Goal: Task Accomplishment & Management: Complete application form

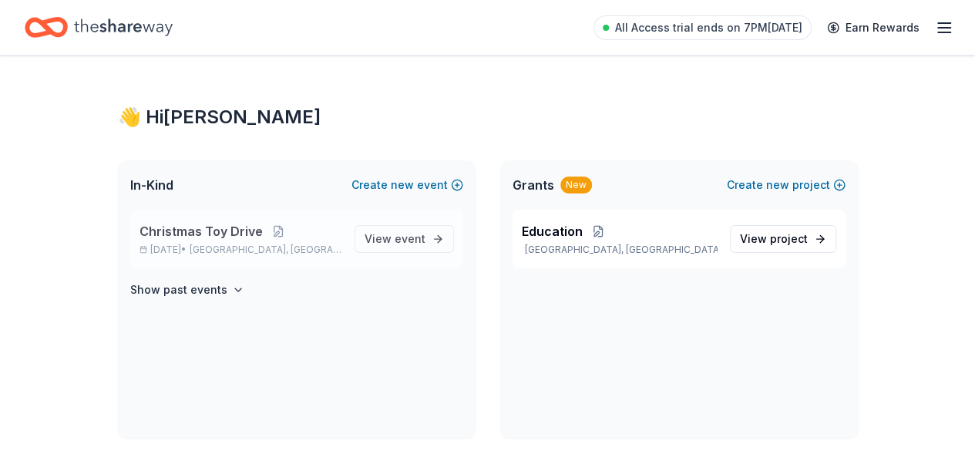
click at [197, 227] on span "Christmas Toy Drive" at bounding box center [201, 231] width 123 height 19
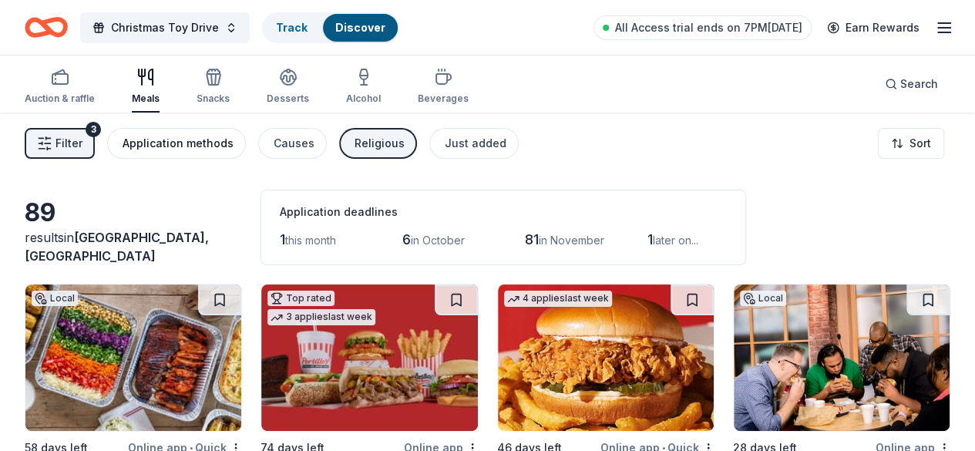
click at [171, 158] on button "Application methods" at bounding box center [176, 143] width 139 height 31
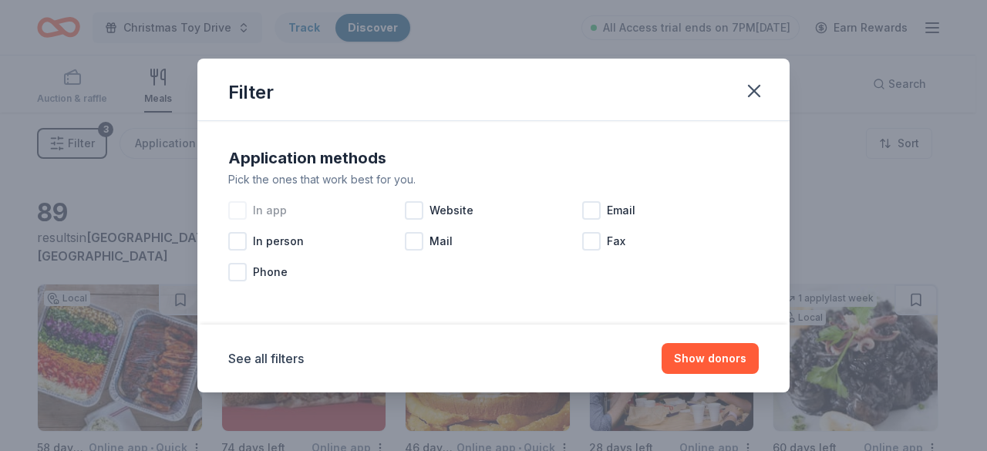
click at [245, 224] on div "In app" at bounding box center [316, 210] width 177 height 31
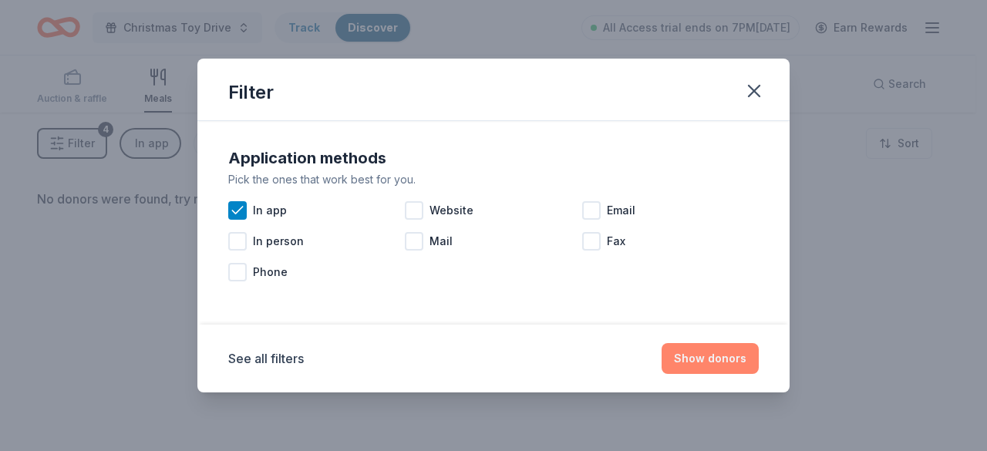
click at [720, 355] on button "Show donors" at bounding box center [710, 358] width 97 height 31
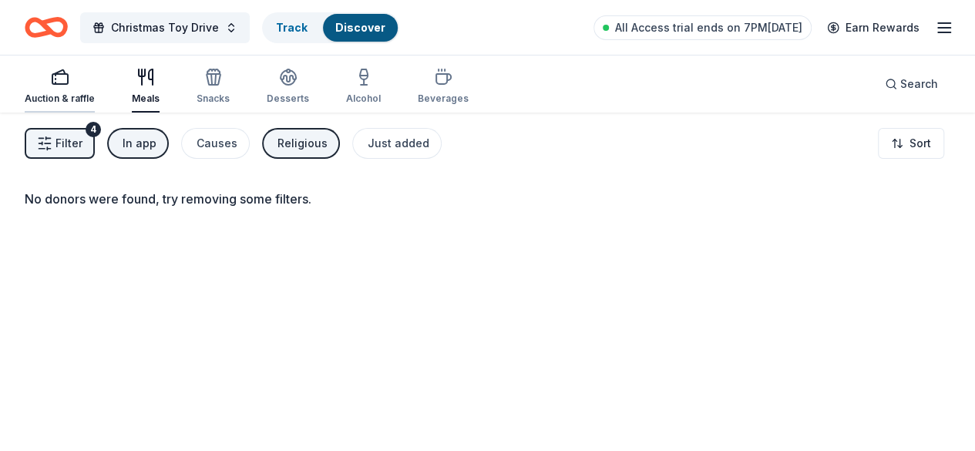
click at [59, 84] on div "button" at bounding box center [60, 77] width 70 height 19
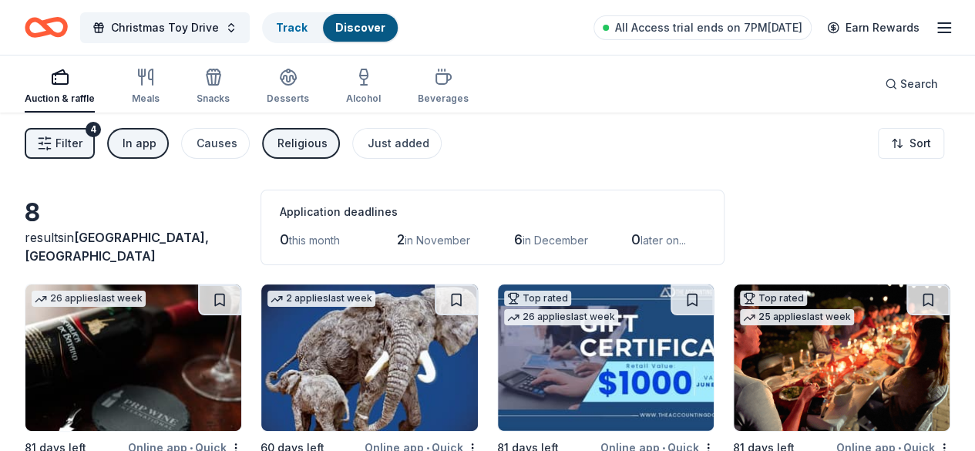
click at [302, 151] on div "Religious" at bounding box center [303, 143] width 50 height 19
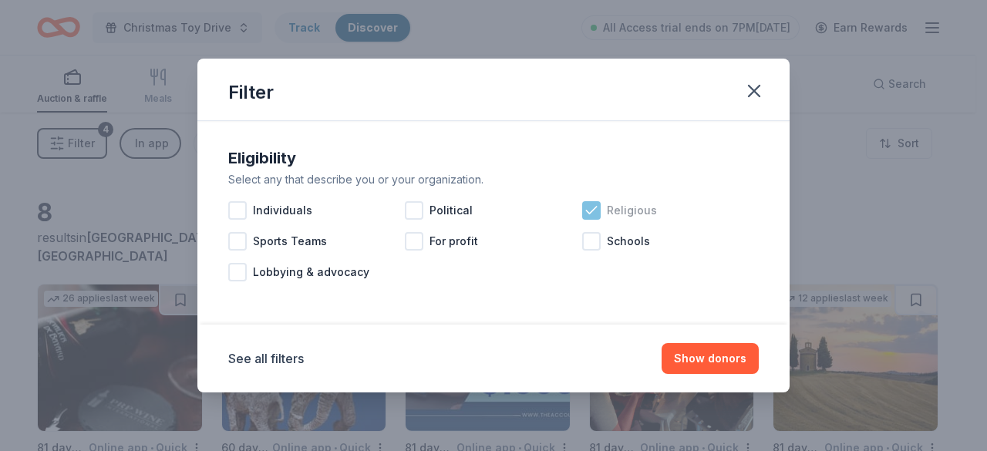
click at [599, 214] on div at bounding box center [591, 210] width 19 height 19
click at [246, 354] on button "See all filters" at bounding box center [266, 358] width 76 height 19
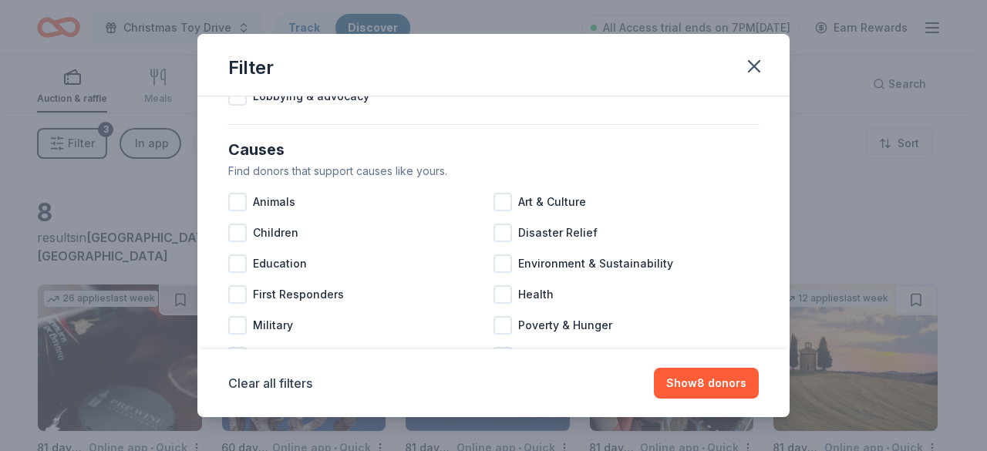
scroll to position [147, 0]
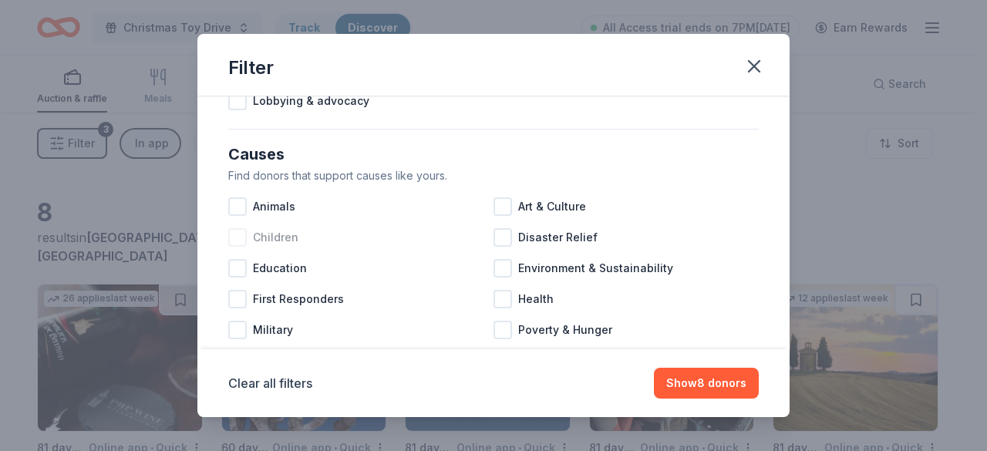
click at [276, 238] on span "Children" at bounding box center [275, 237] width 45 height 19
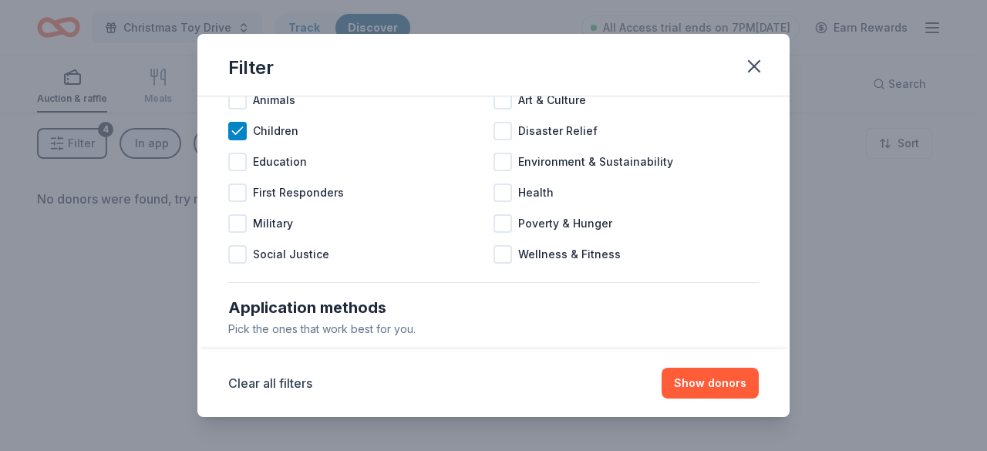
scroll to position [261, 0]
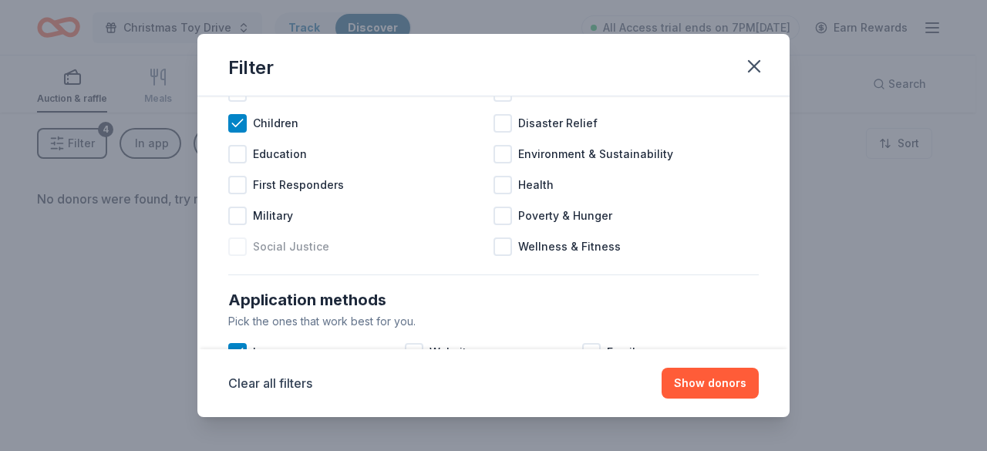
click at [318, 250] on span "Social Justice" at bounding box center [291, 247] width 76 height 19
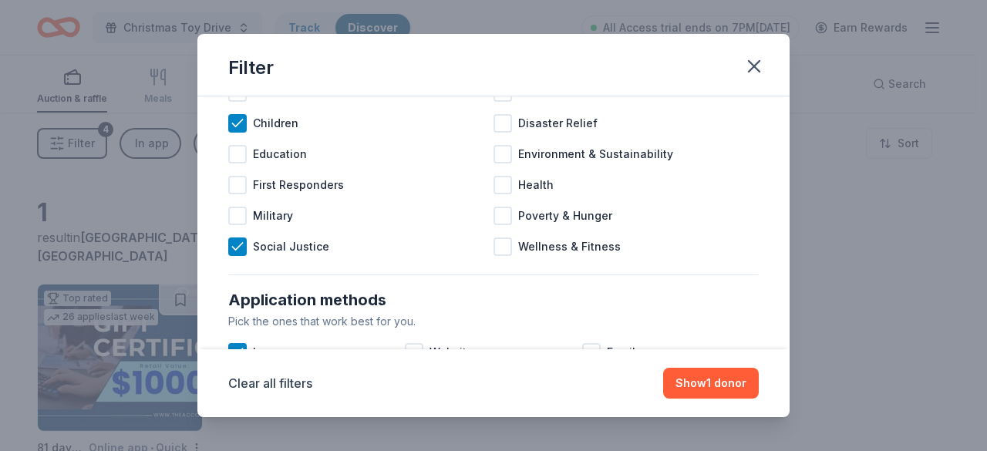
scroll to position [39, 0]
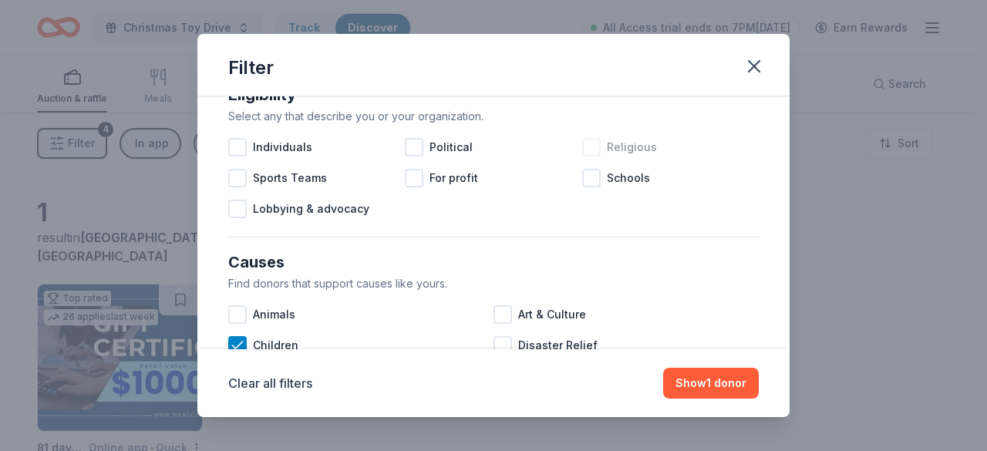
click at [588, 143] on div at bounding box center [591, 147] width 19 height 19
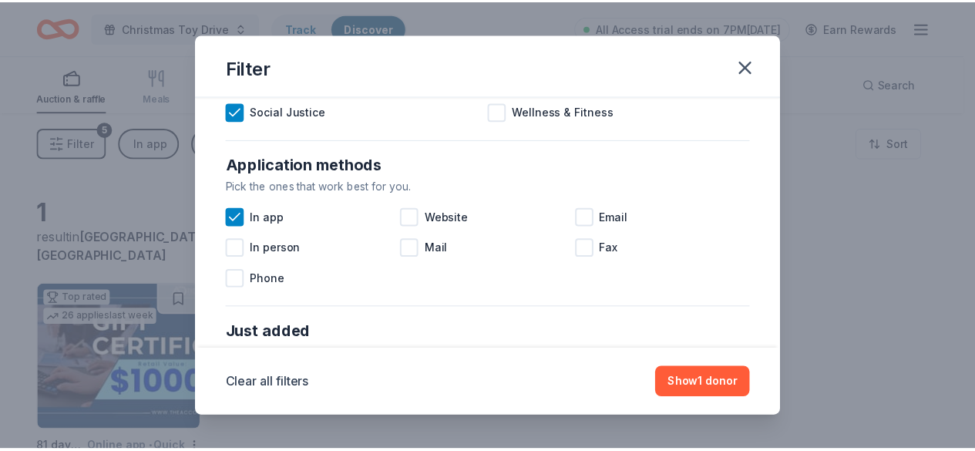
scroll to position [400, 0]
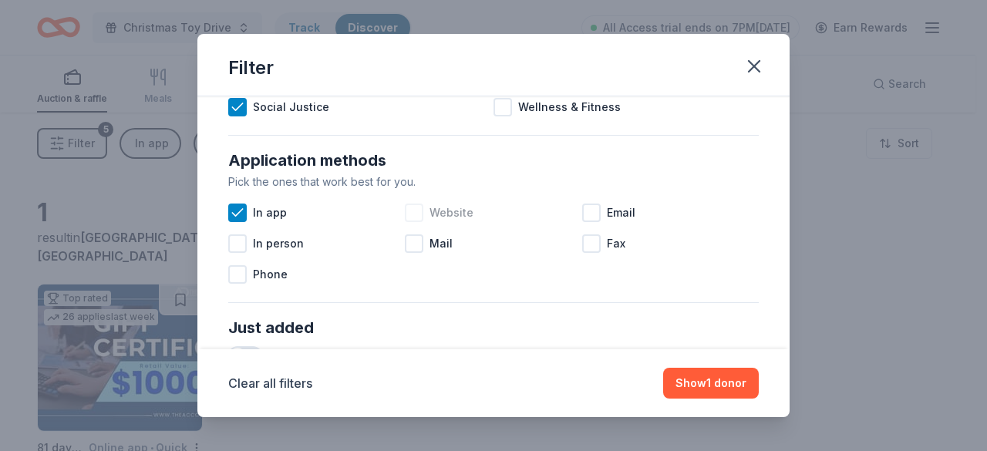
click at [416, 210] on div at bounding box center [414, 213] width 19 height 19
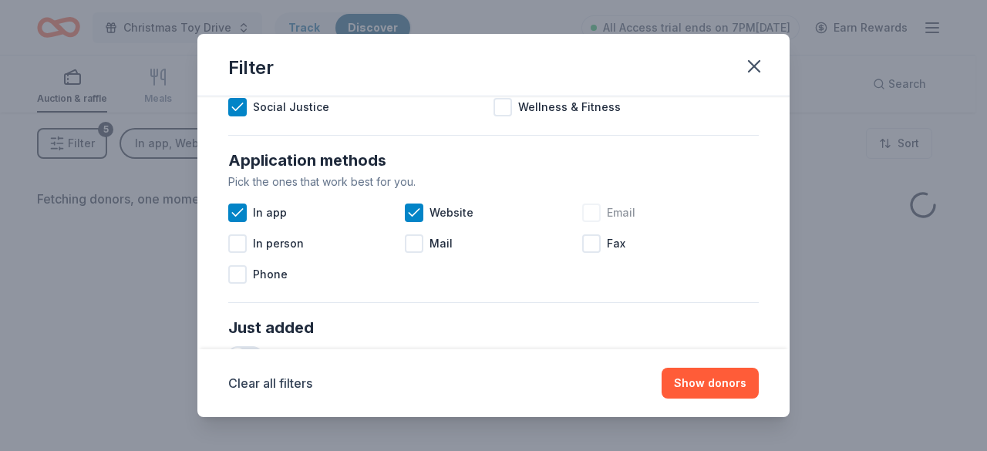
click at [588, 212] on div at bounding box center [591, 213] width 19 height 19
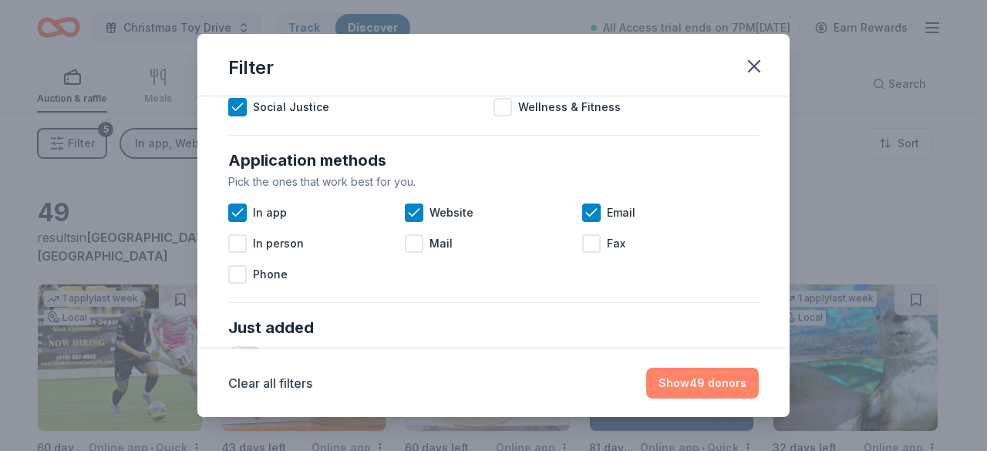
click at [725, 381] on button "Show 49 donors" at bounding box center [702, 383] width 113 height 31
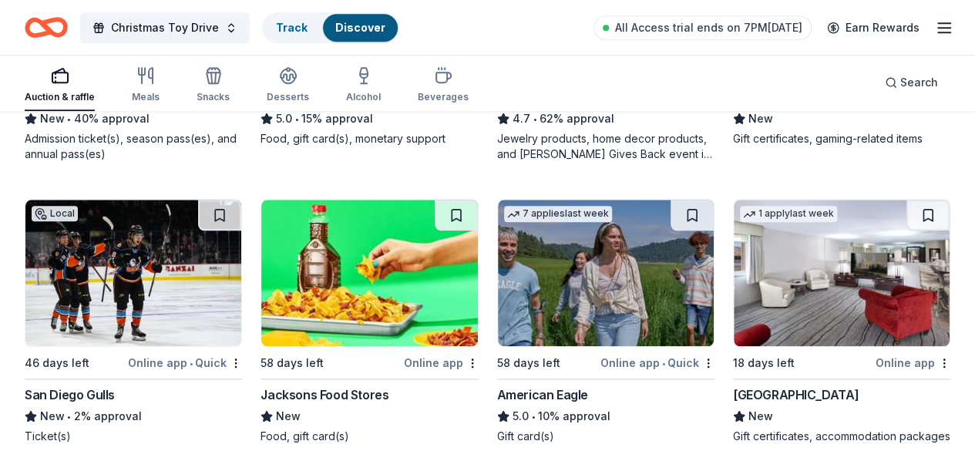
scroll to position [680, 0]
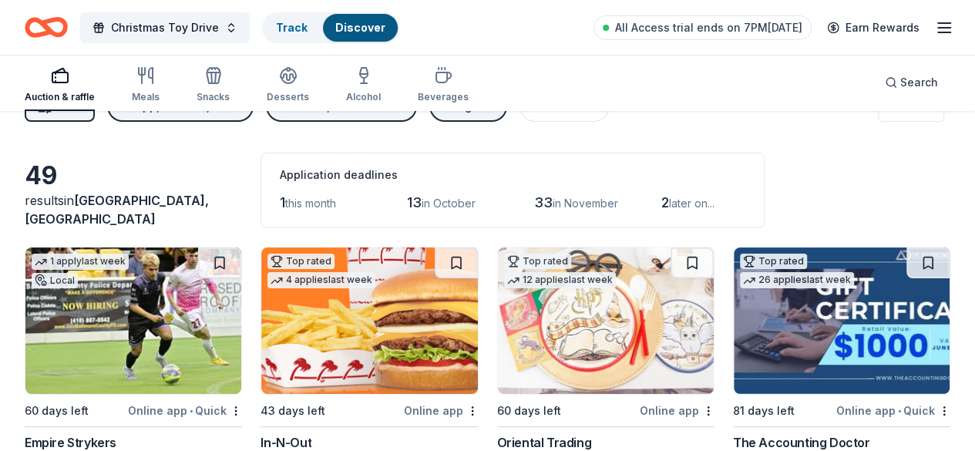
scroll to position [0, 0]
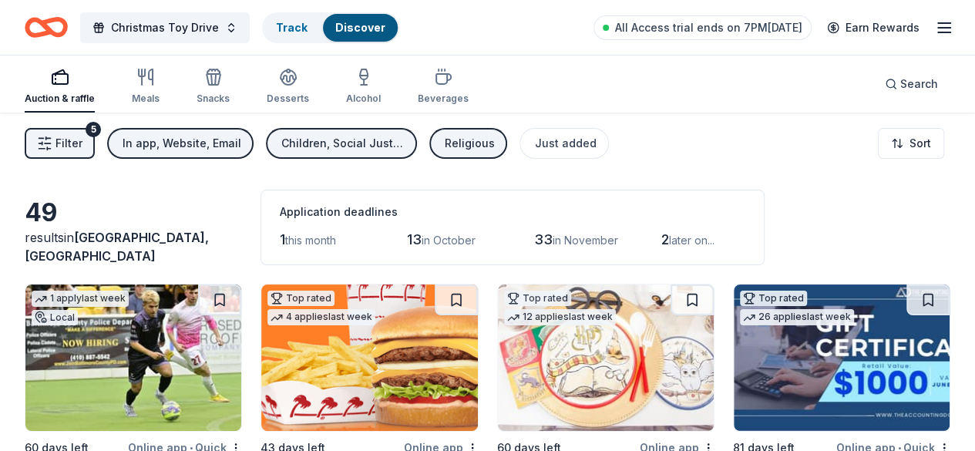
click at [124, 360] on img at bounding box center [133, 358] width 216 height 147
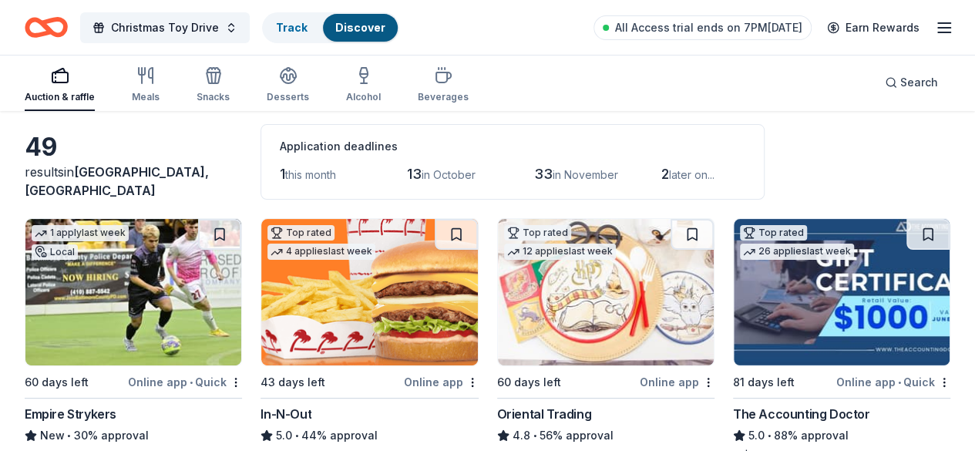
scroll to position [68, 0]
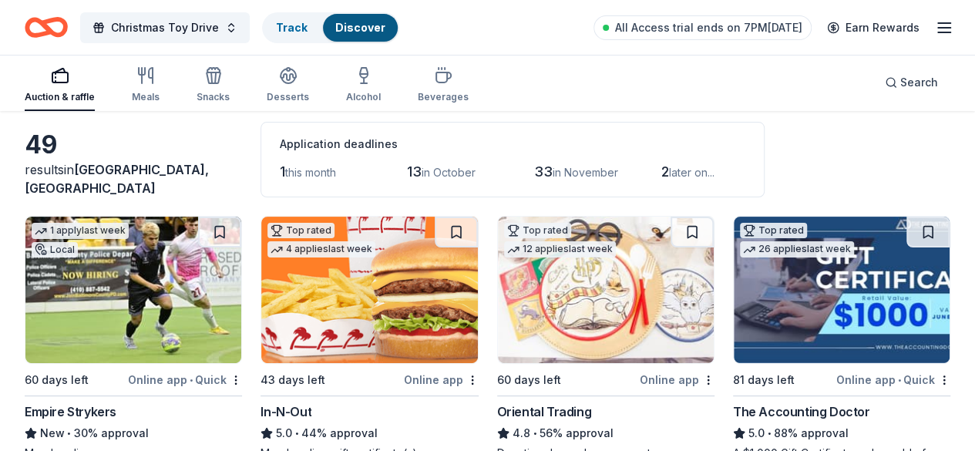
click at [318, 337] on img at bounding box center [369, 290] width 216 height 147
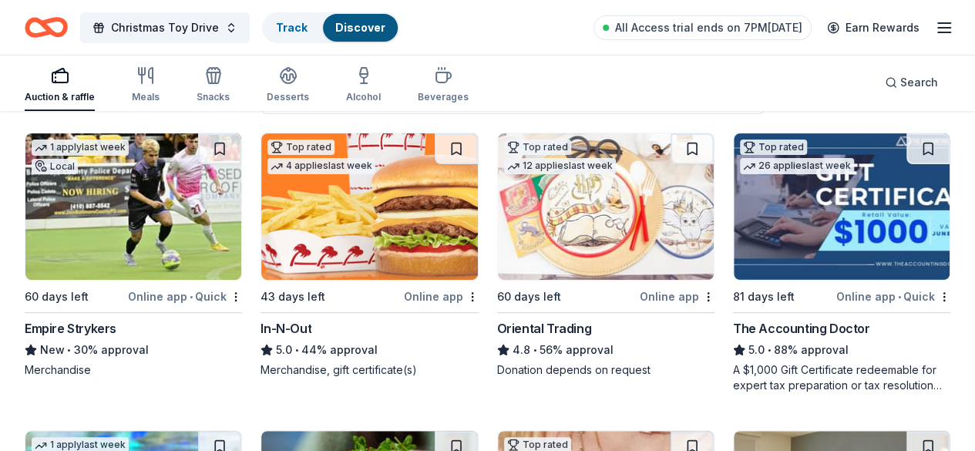
scroll to position [153, 0]
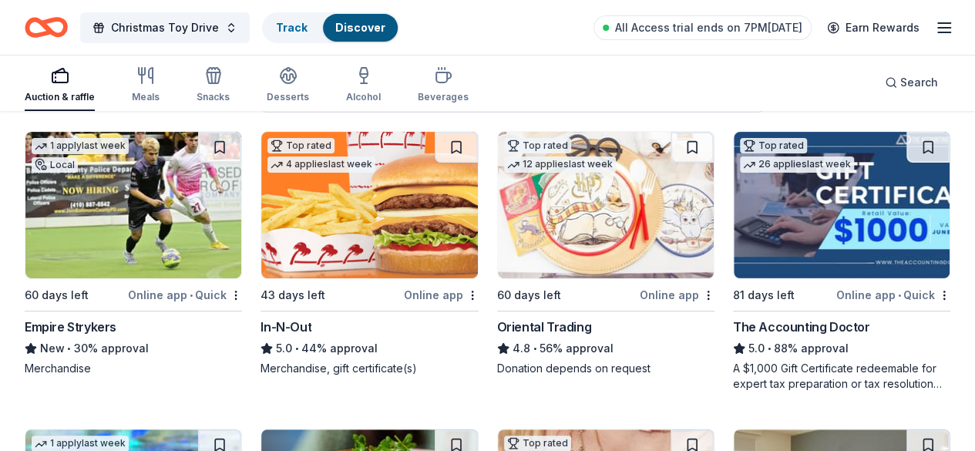
click at [498, 231] on img at bounding box center [606, 205] width 216 height 147
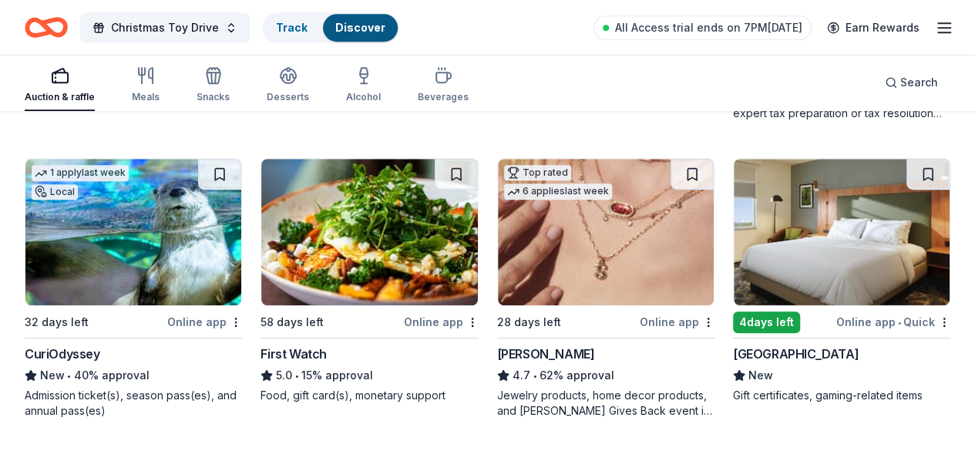
scroll to position [446, 0]
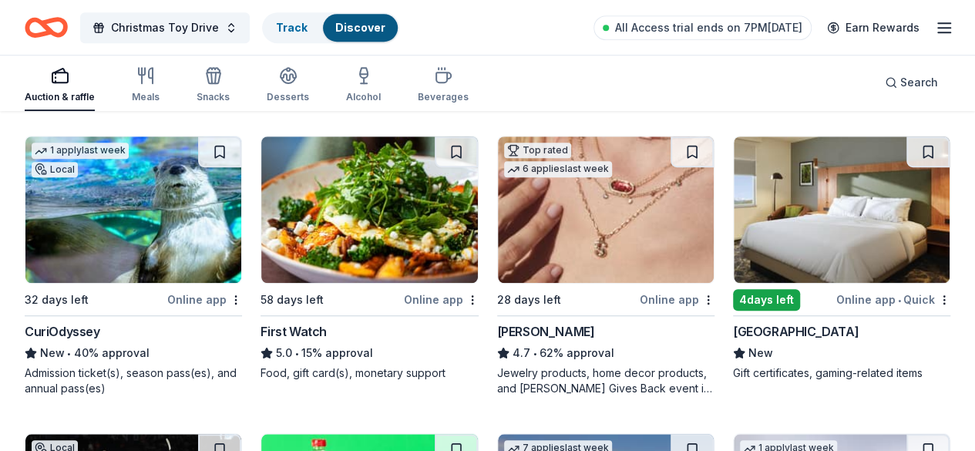
click at [261, 246] on img at bounding box center [369, 209] width 216 height 147
click at [734, 243] on img at bounding box center [842, 209] width 216 height 147
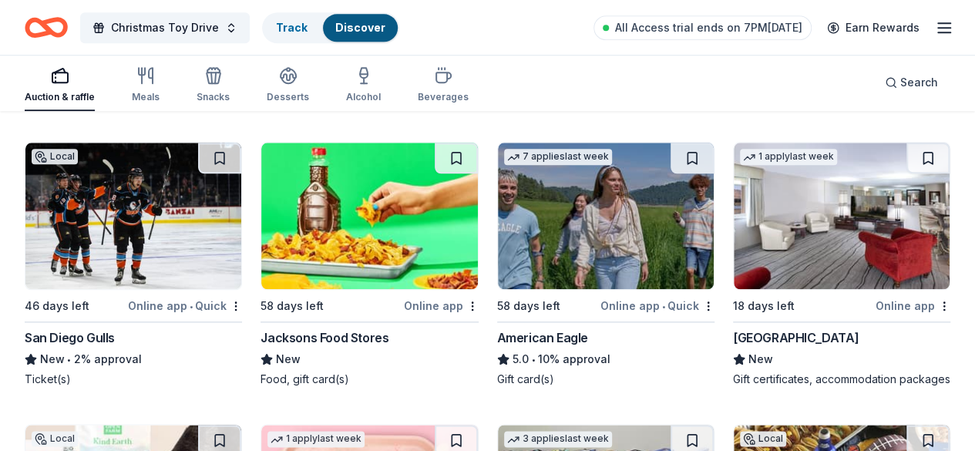
scroll to position [739, 0]
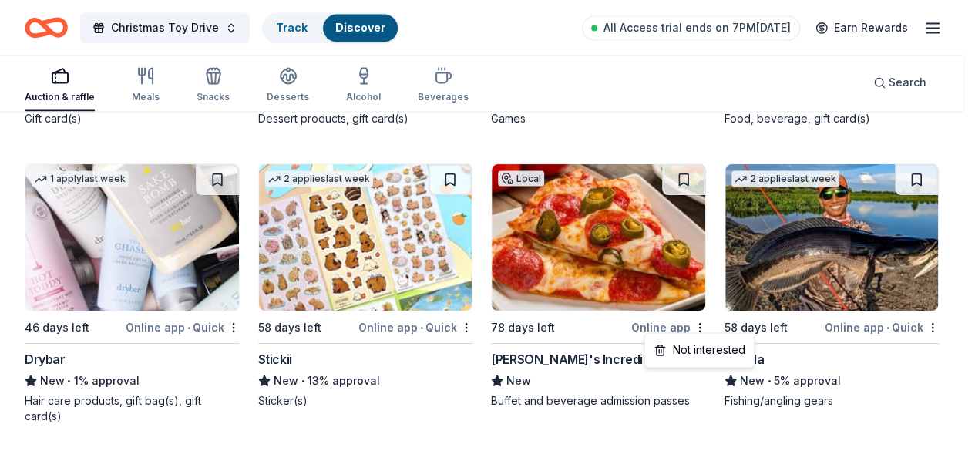
scroll to position [1312, 0]
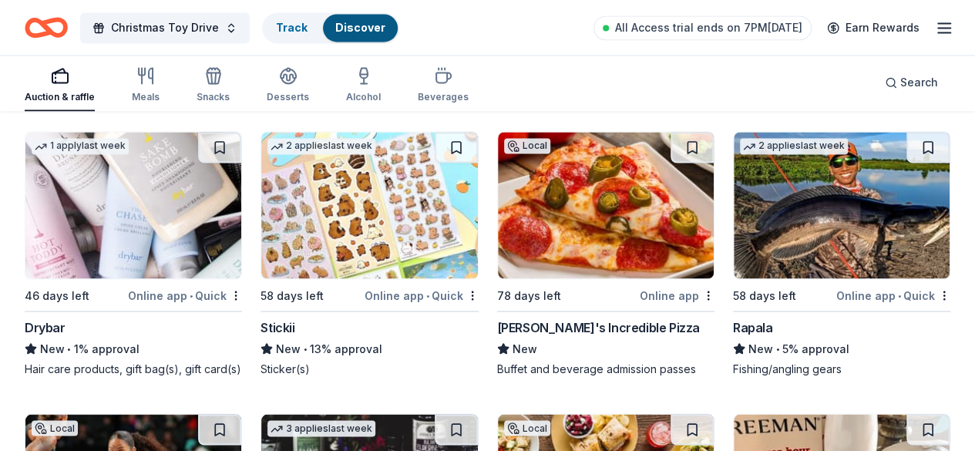
scroll to position [1282, 0]
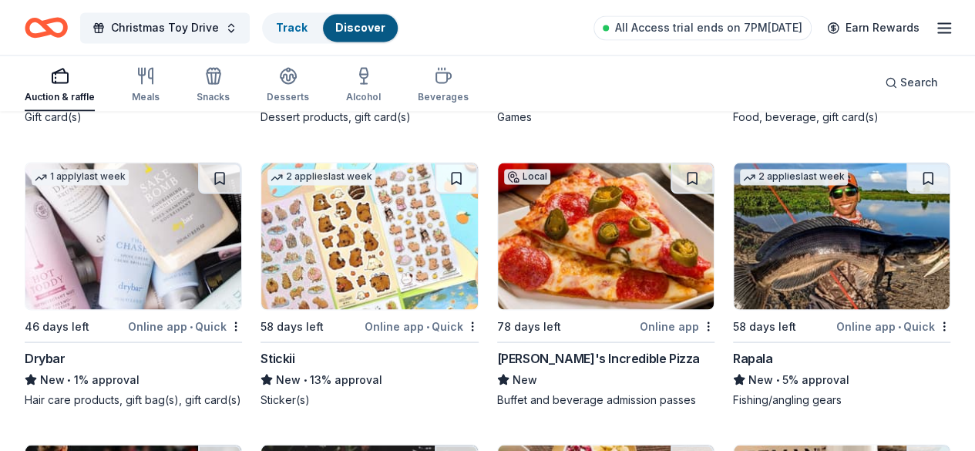
scroll to position [1251, 0]
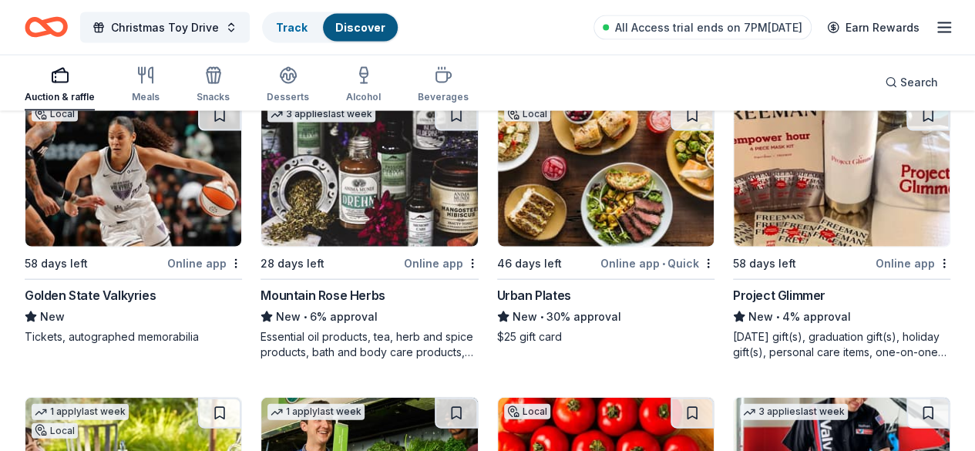
scroll to position [1629, 0]
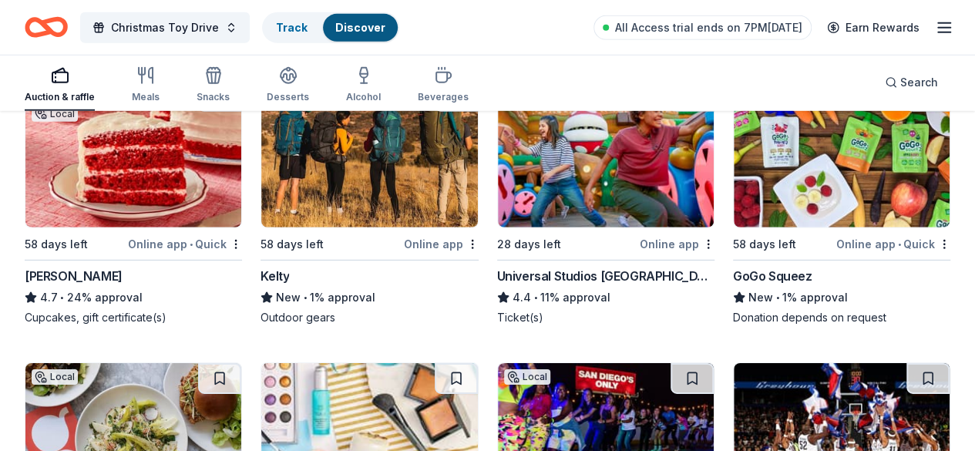
scroll to position [2244, 0]
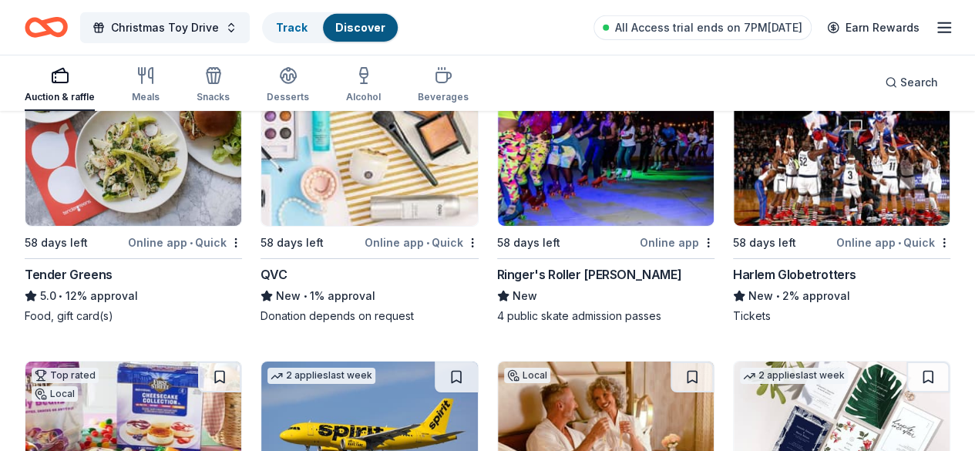
scroll to position [2528, 0]
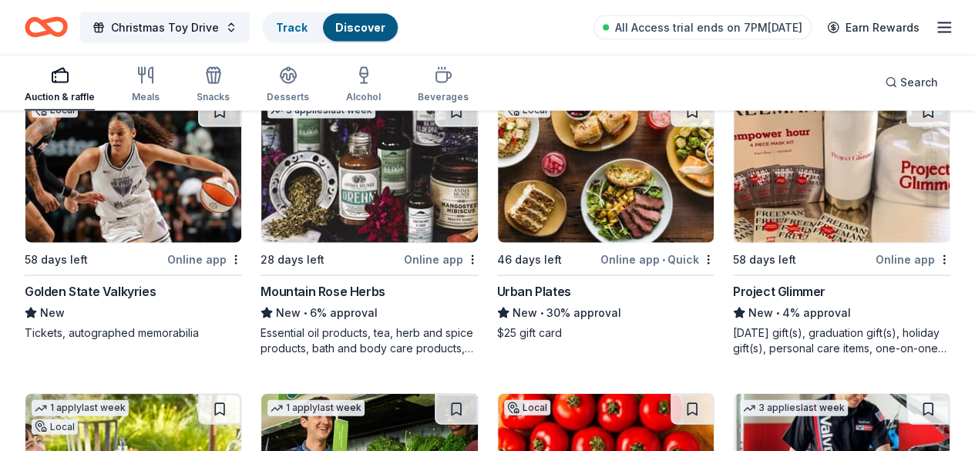
scroll to position [1629, 0]
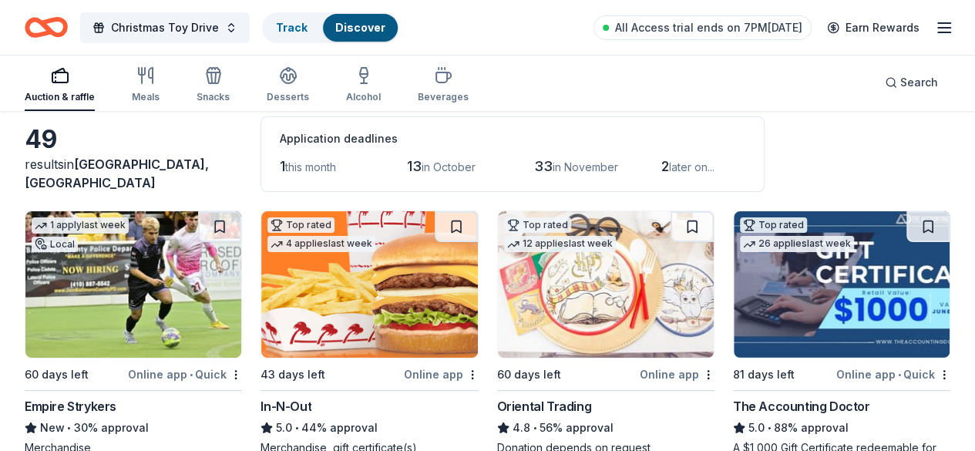
scroll to position [86, 0]
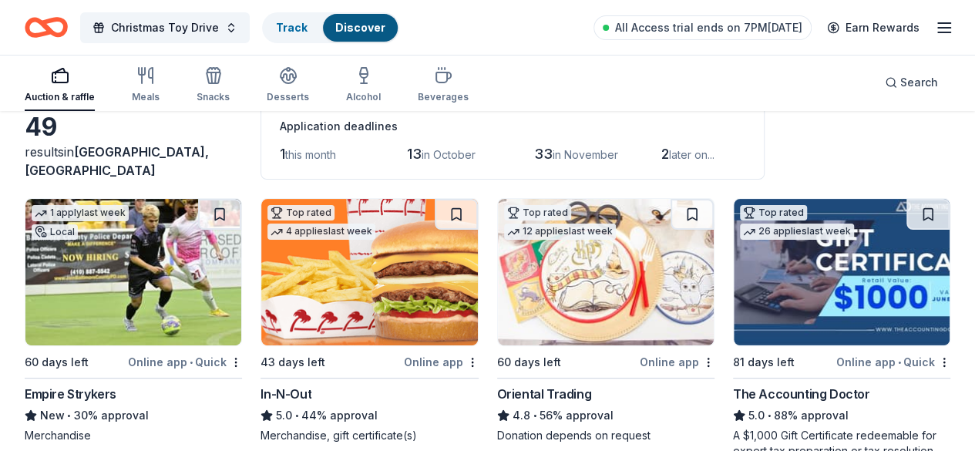
click at [734, 284] on img at bounding box center [842, 272] width 216 height 147
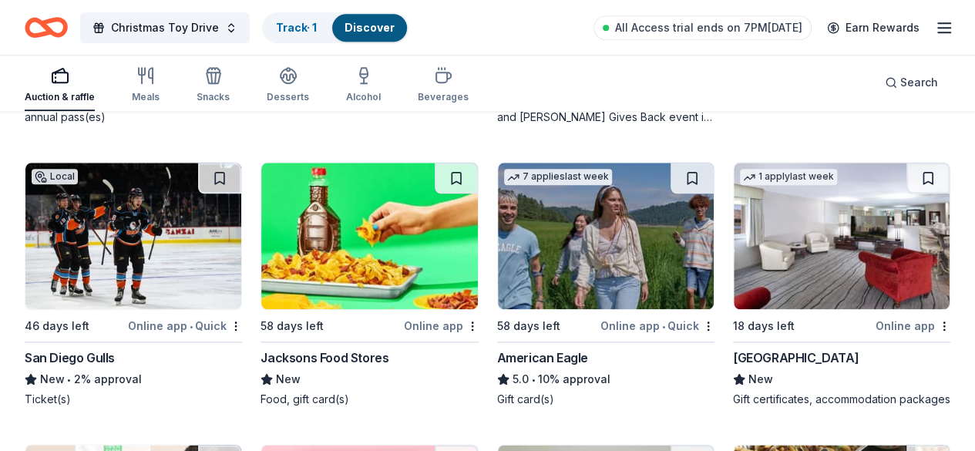
scroll to position [733, 0]
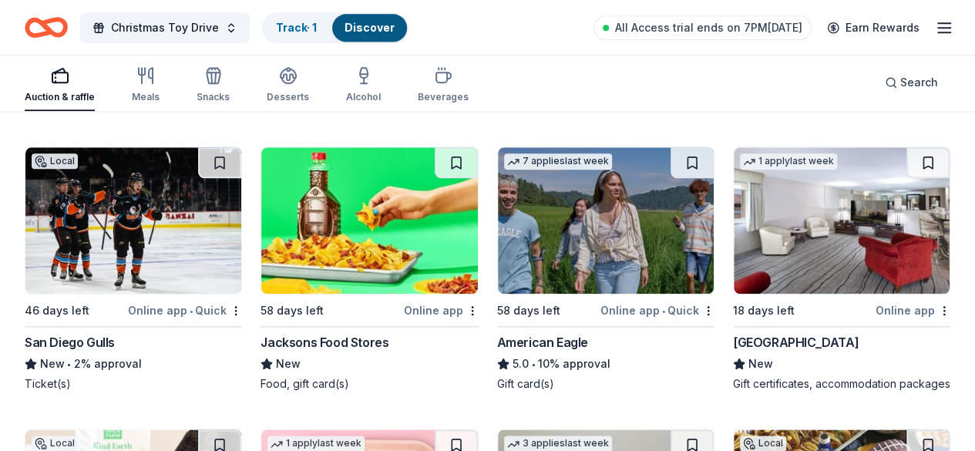
click at [734, 209] on img at bounding box center [842, 220] width 216 height 147
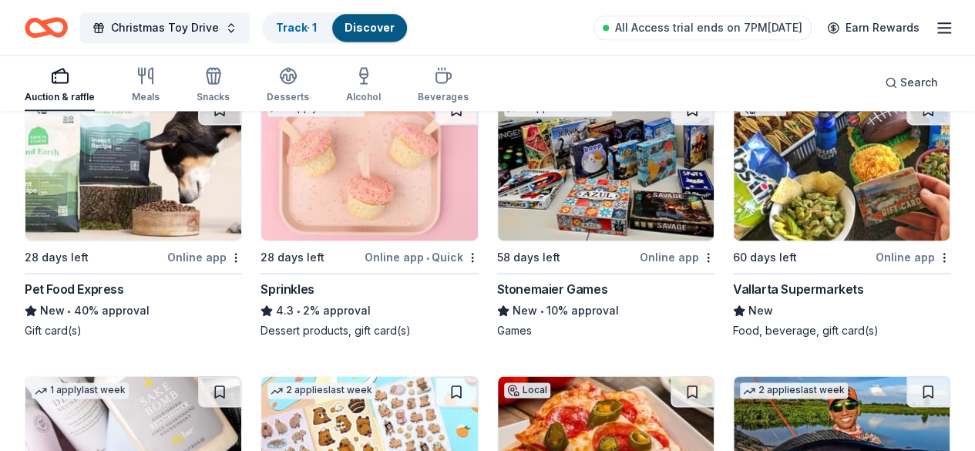
scroll to position [1072, 0]
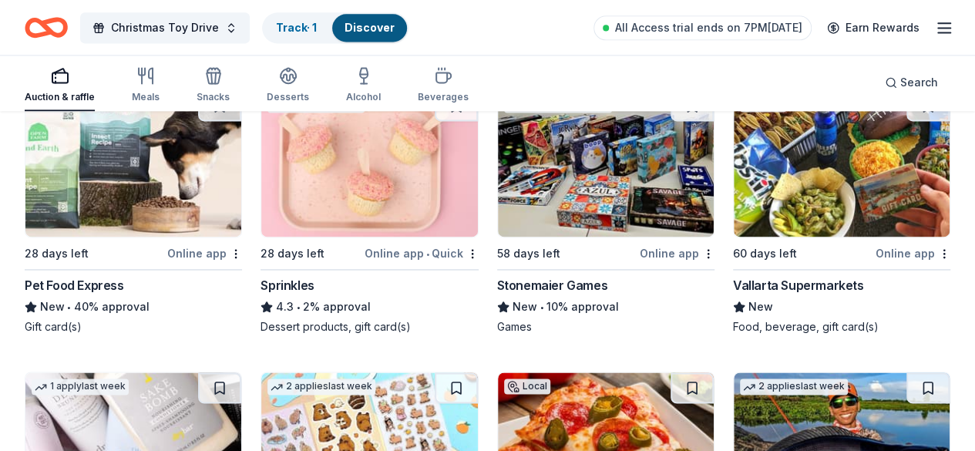
click at [241, 372] on img at bounding box center [133, 445] width 216 height 147
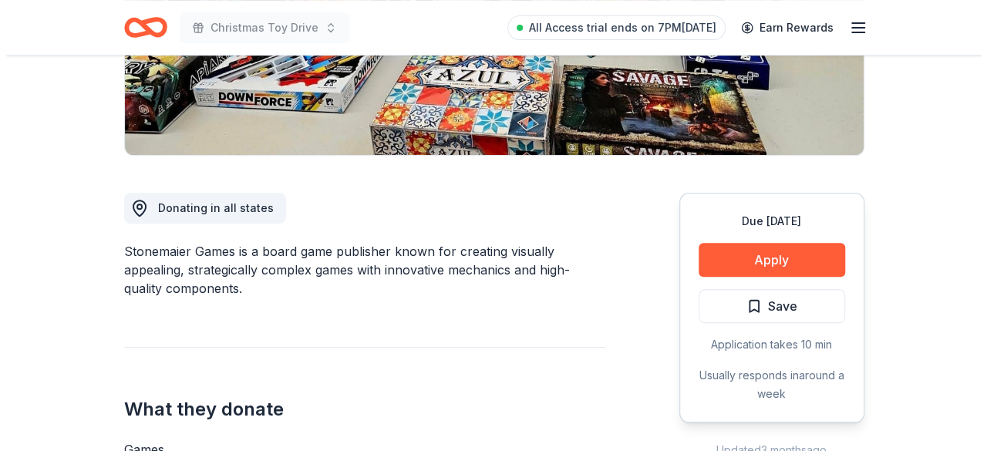
scroll to position [315, 0]
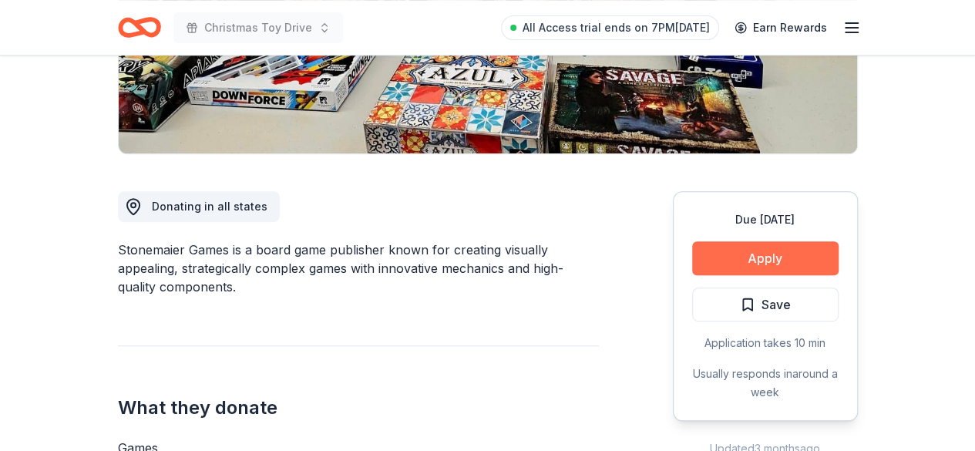
click at [819, 253] on button "Apply" at bounding box center [765, 258] width 147 height 34
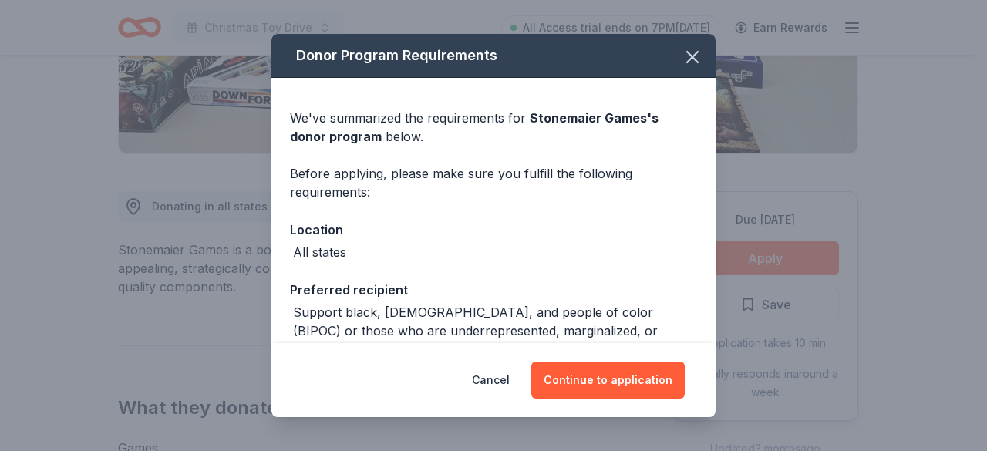
scroll to position [78, 0]
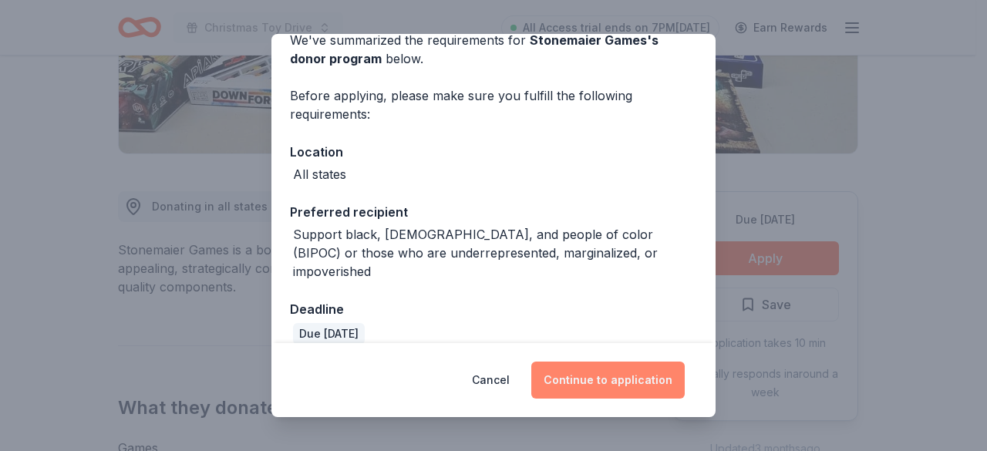
click at [642, 385] on button "Continue to application" at bounding box center [607, 380] width 153 height 37
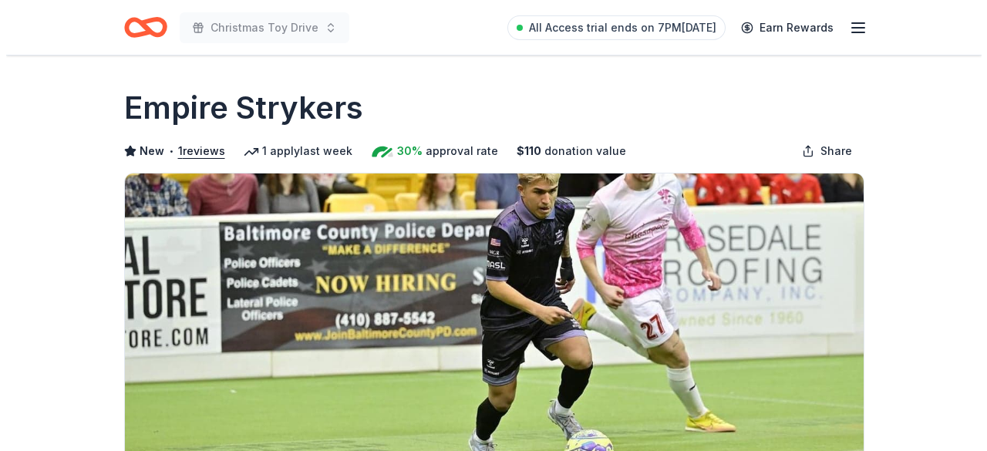
scroll to position [244, 0]
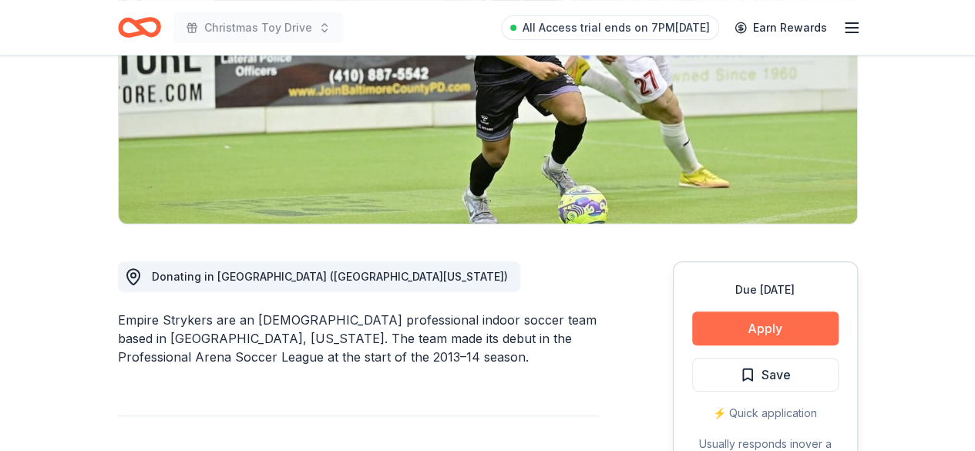
click at [794, 328] on button "Apply" at bounding box center [765, 329] width 147 height 34
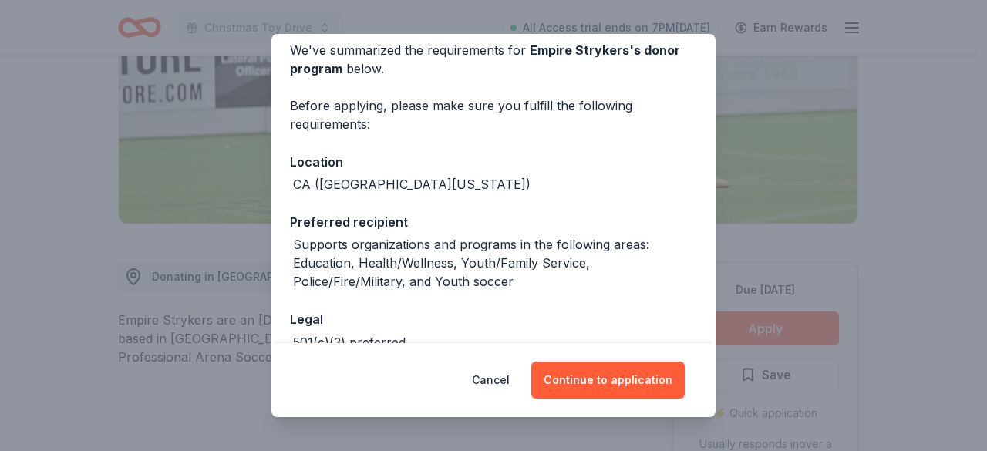
scroll to position [157, 0]
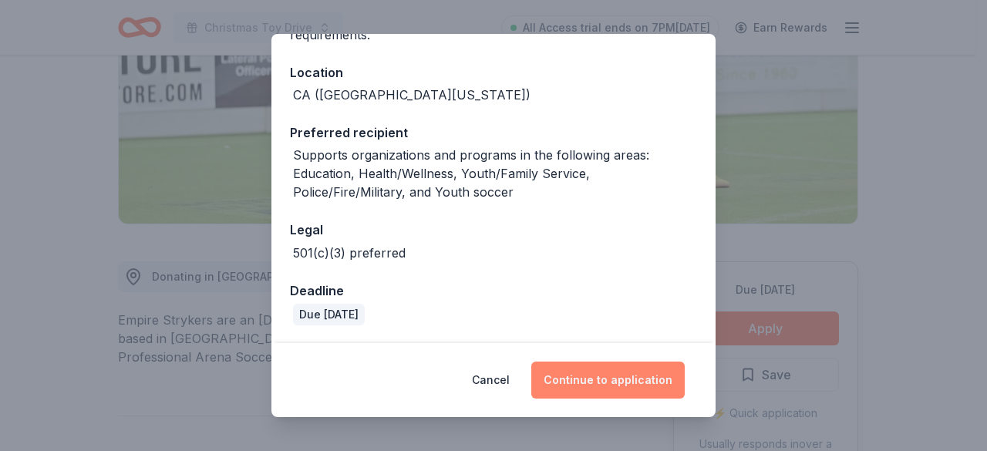
click at [640, 389] on button "Continue to application" at bounding box center [607, 380] width 153 height 37
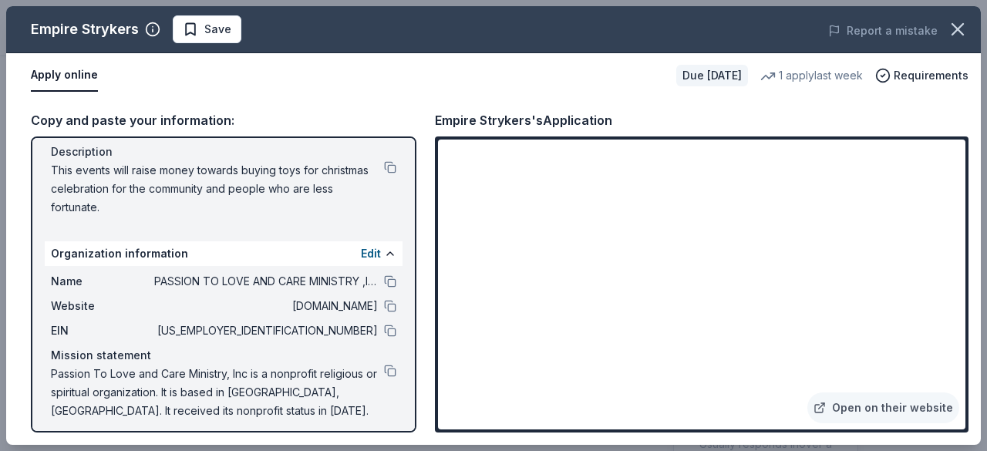
scroll to position [145, 0]
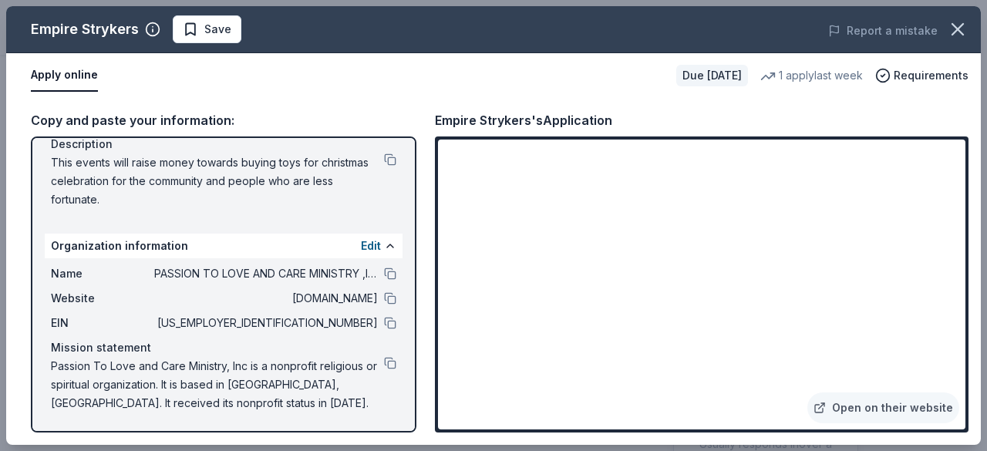
click at [754, 102] on div "Copy and paste your information: Event information Edit Name Christmas Toy Driv…" at bounding box center [493, 271] width 975 height 347
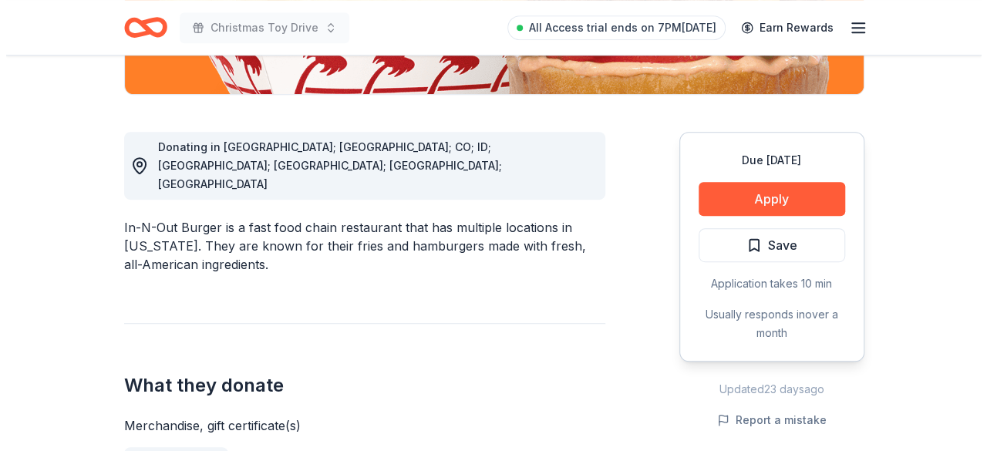
scroll to position [379, 0]
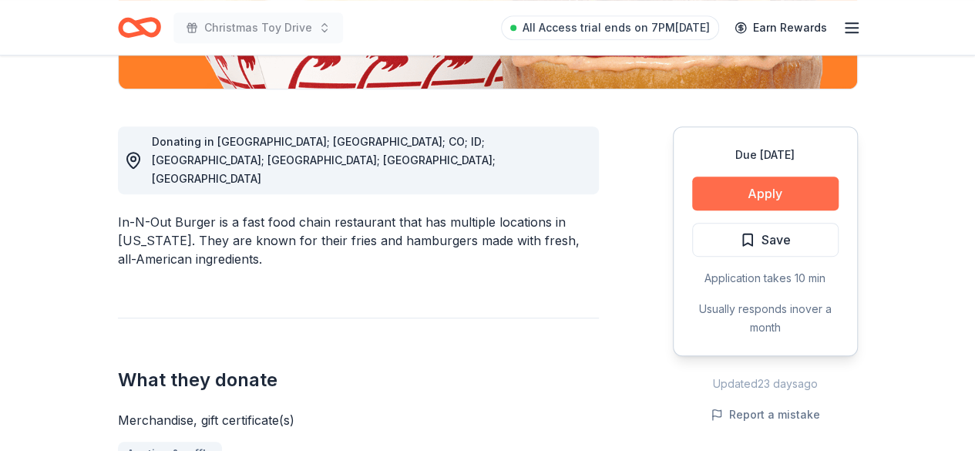
click at [804, 191] on button "Apply" at bounding box center [765, 194] width 147 height 34
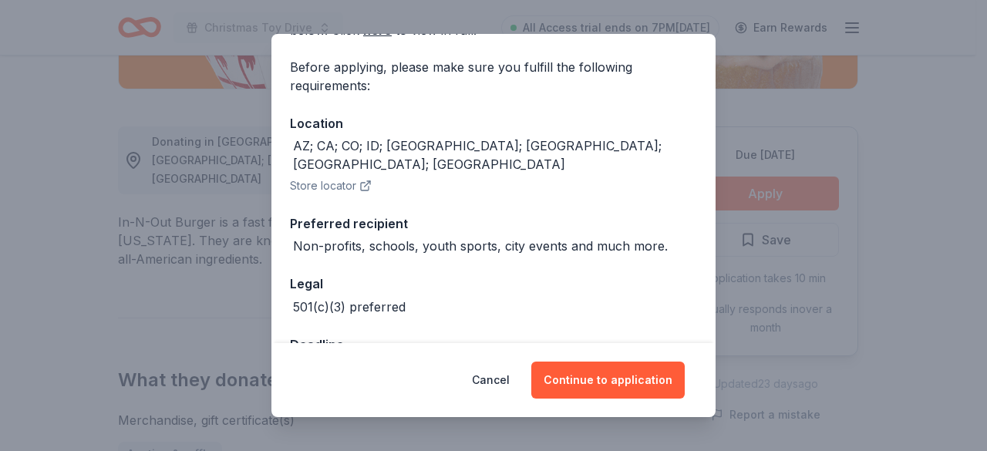
scroll to position [142, 0]
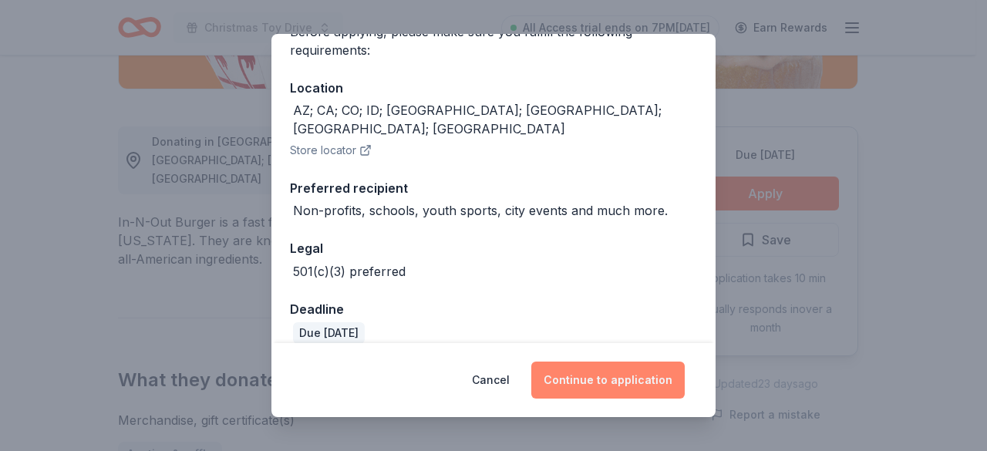
click at [623, 382] on button "Continue to application" at bounding box center [607, 380] width 153 height 37
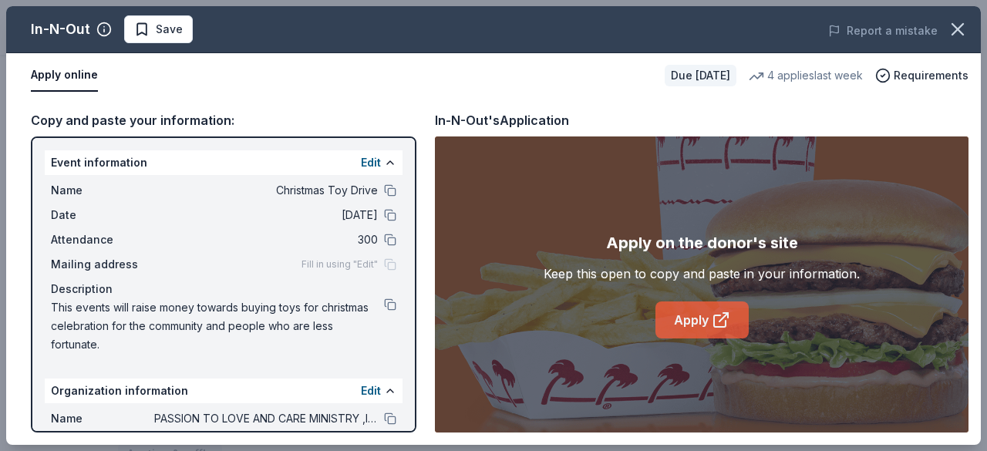
click at [712, 332] on link "Apply" at bounding box center [701, 320] width 93 height 37
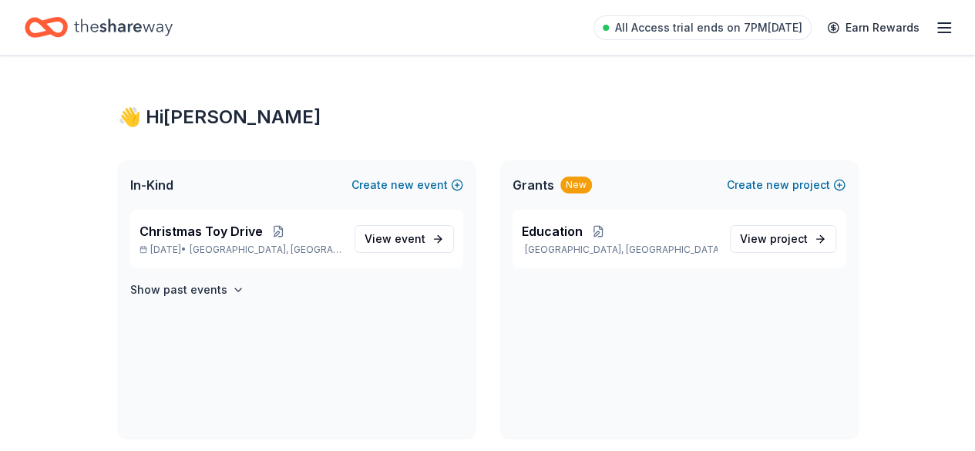
click at [938, 32] on line "button" at bounding box center [944, 32] width 12 height 0
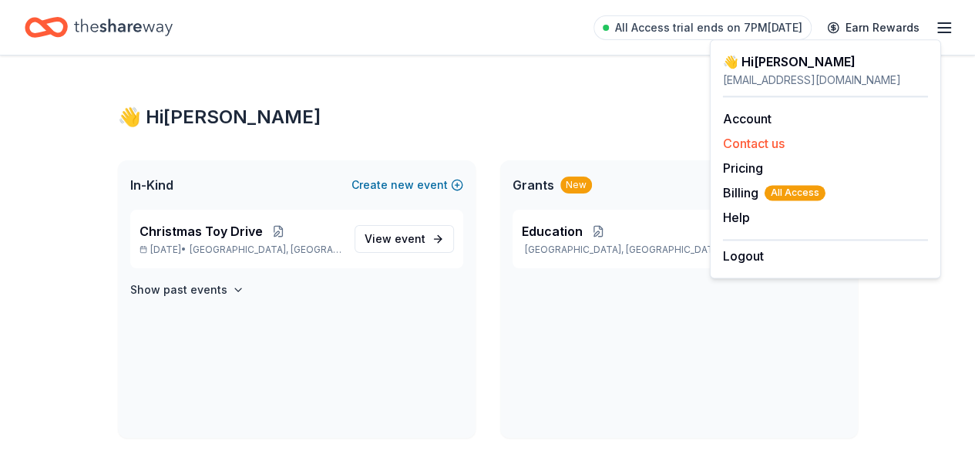
click at [776, 136] on button "Contact us" at bounding box center [754, 143] width 62 height 19
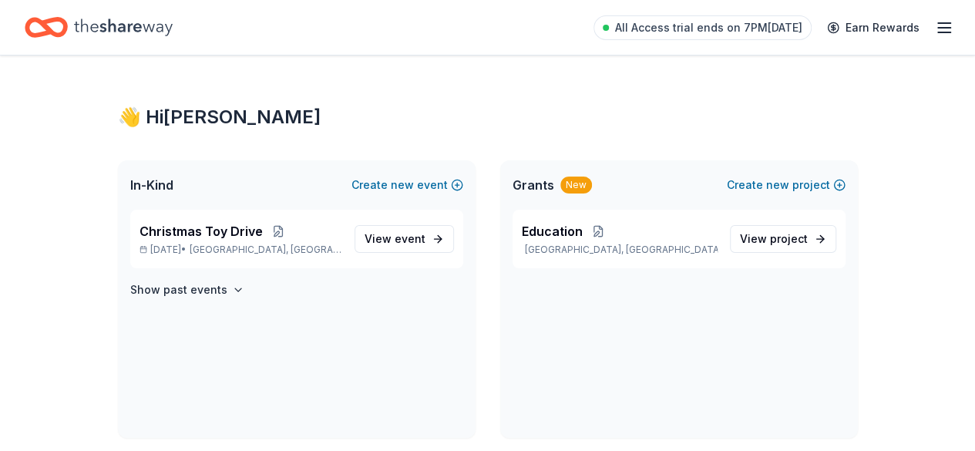
click at [938, 32] on line "button" at bounding box center [944, 32] width 12 height 0
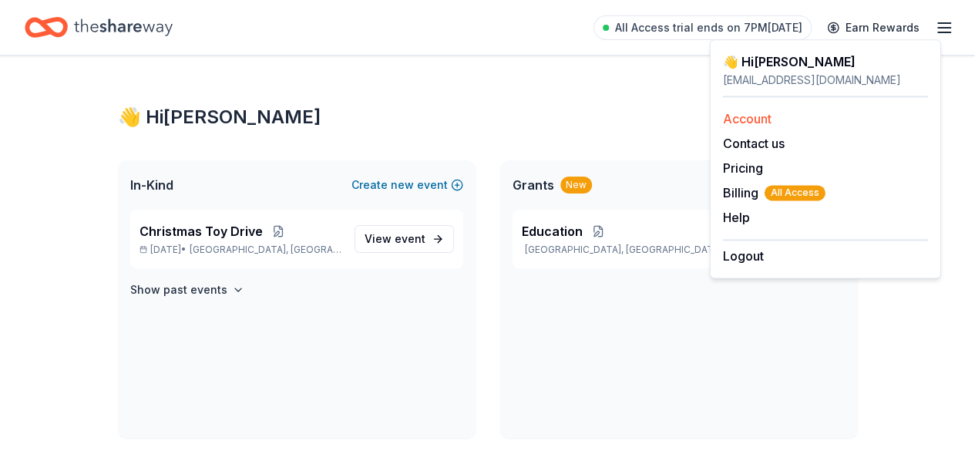
click at [759, 119] on link "Account" at bounding box center [747, 118] width 49 height 15
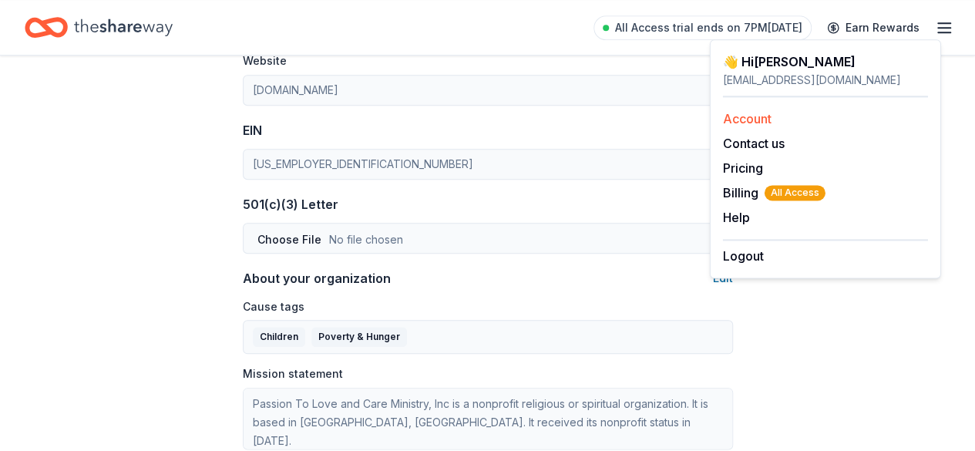
scroll to position [709, 0]
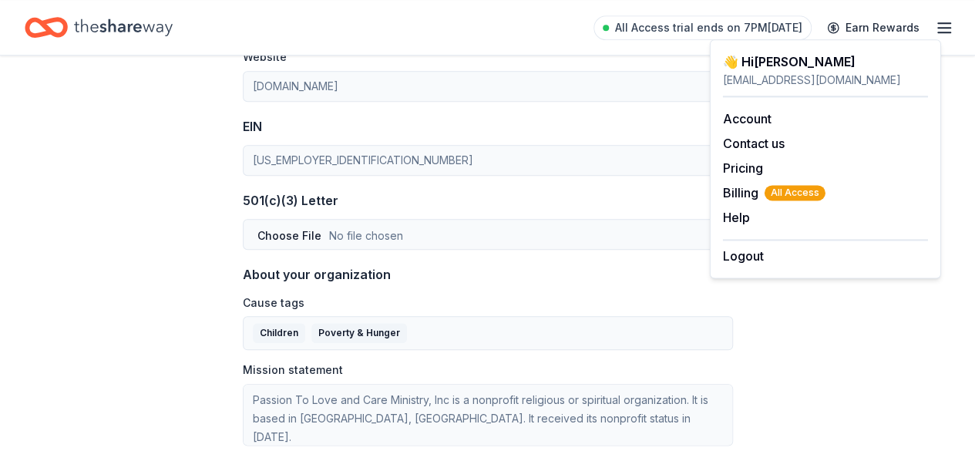
click at [585, 289] on div "About your organization Edit Cause tags Children Poverty & Hunger Mission state…" at bounding box center [488, 355] width 490 height 180
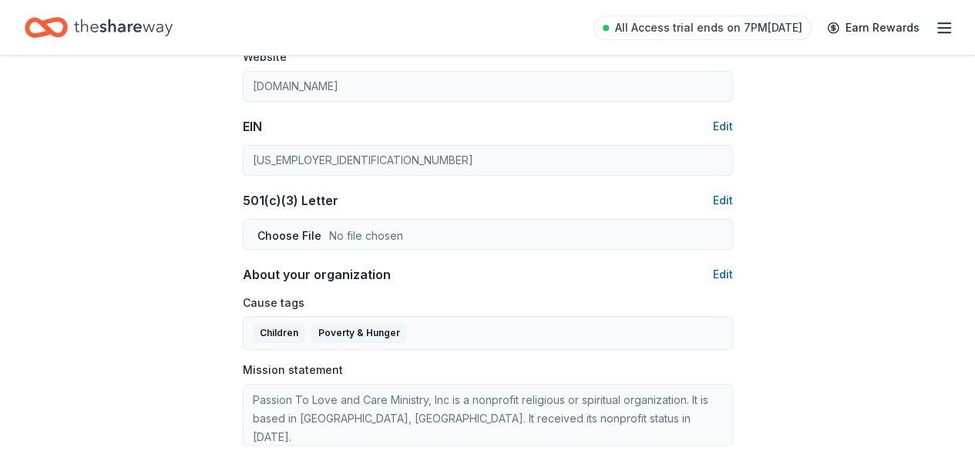
click at [834, 130] on div "Account About me Profile Edit First name Temika Last name Mccann Role Board mem…" at bounding box center [487, 35] width 975 height 1378
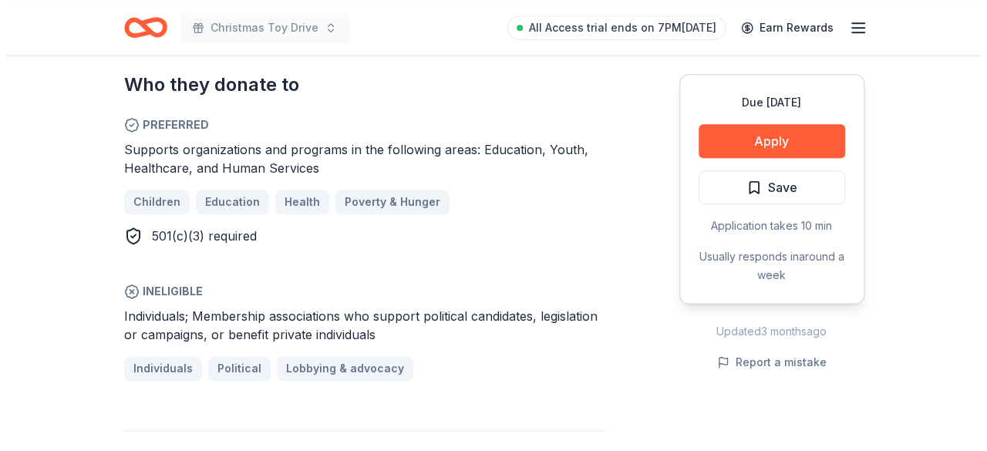
scroll to position [839, 0]
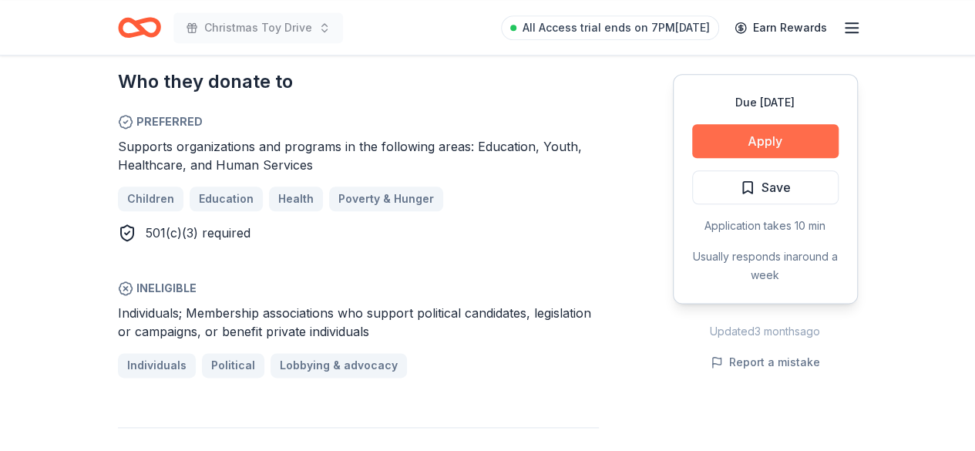
click at [798, 151] on button "Apply" at bounding box center [765, 141] width 147 height 34
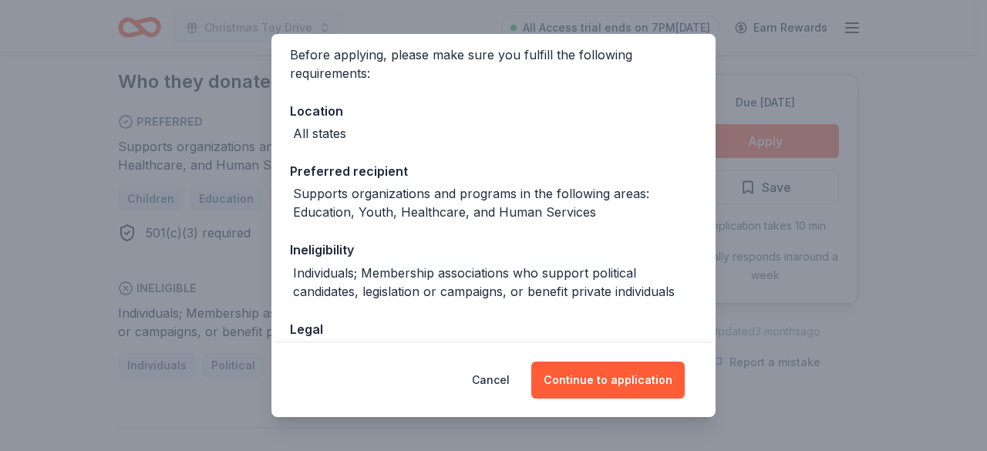
scroll to position [217, 0]
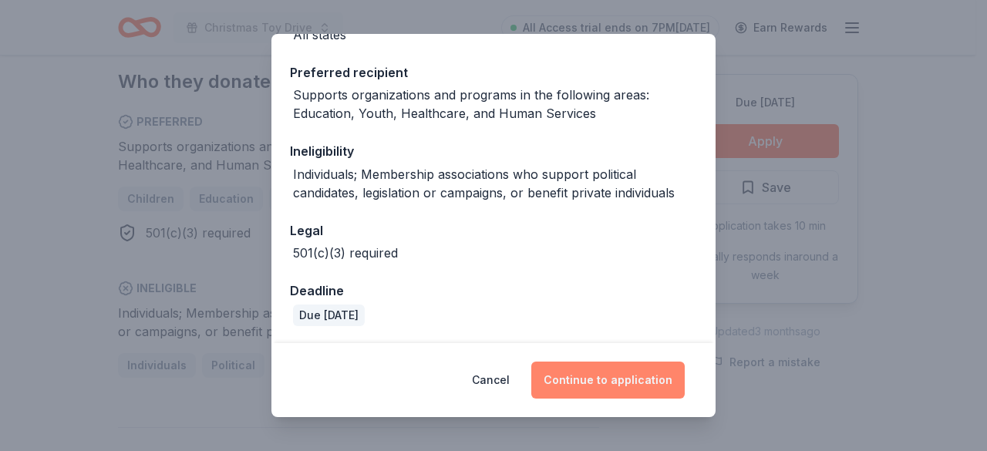
click at [636, 382] on button "Continue to application" at bounding box center [607, 380] width 153 height 37
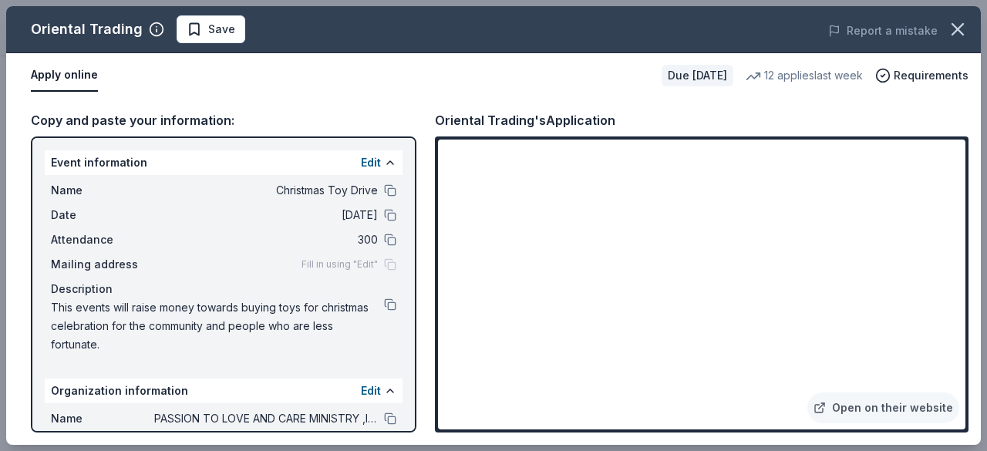
click at [797, 106] on div "Copy and paste your information: Event information Edit Name Christmas Toy Driv…" at bounding box center [493, 271] width 975 height 347
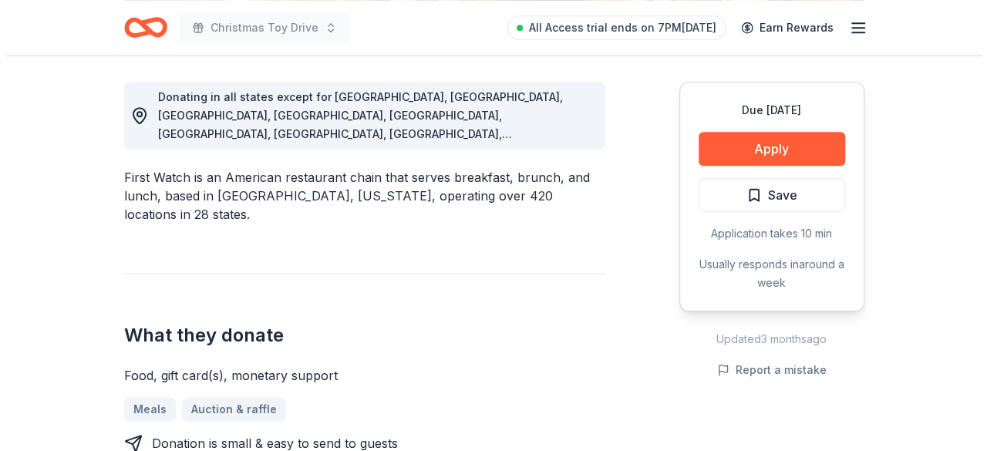
scroll to position [421, 0]
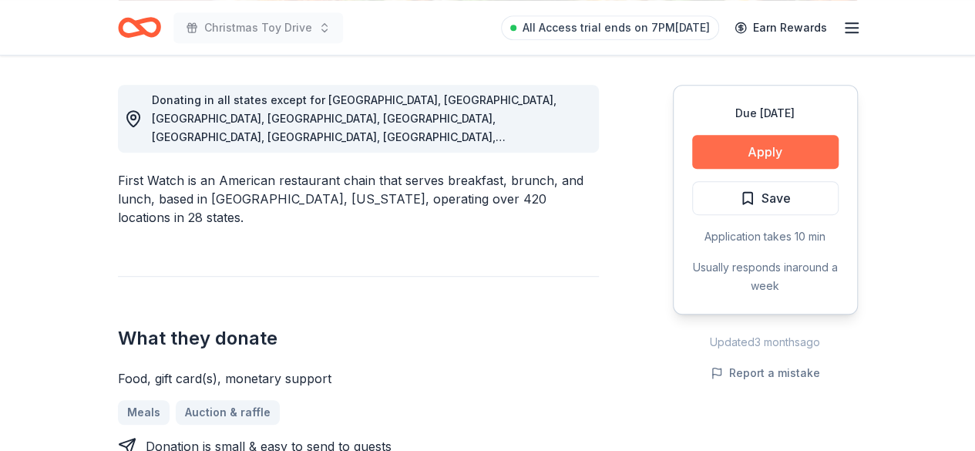
click at [830, 138] on button "Apply" at bounding box center [765, 152] width 147 height 34
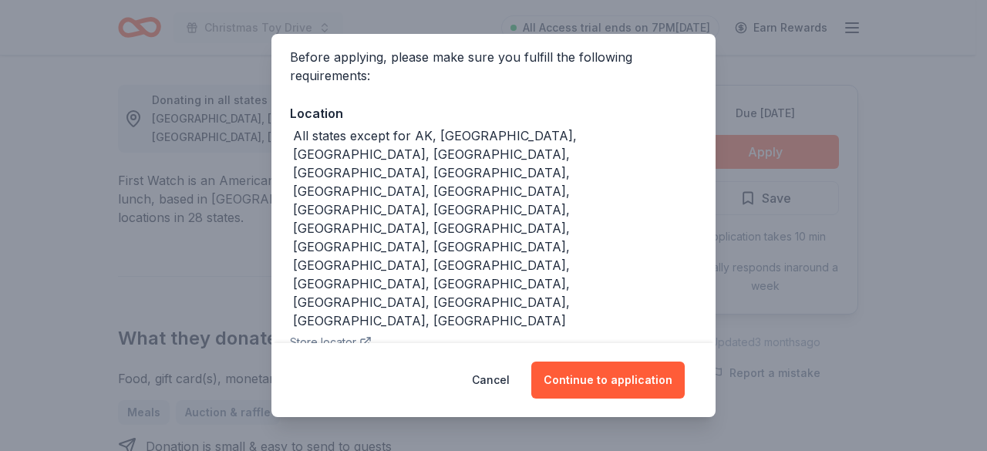
scroll to position [179, 0]
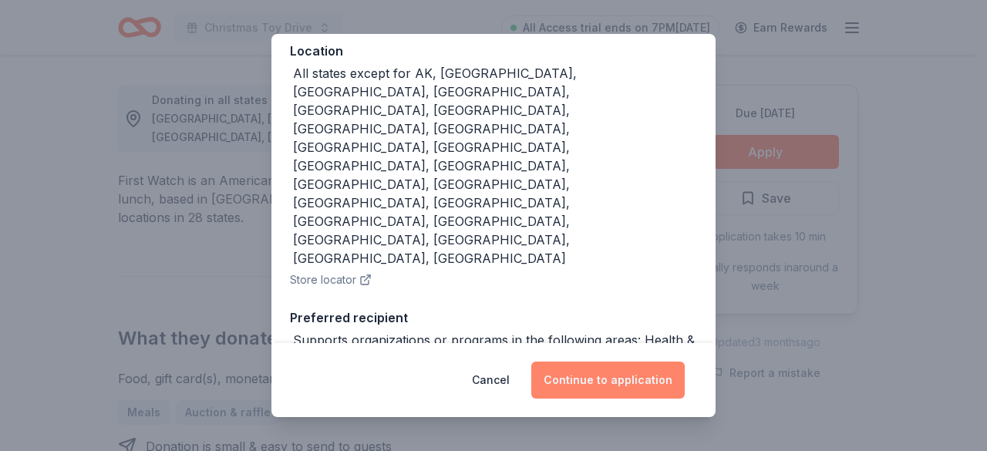
click at [637, 397] on button "Continue to application" at bounding box center [607, 380] width 153 height 37
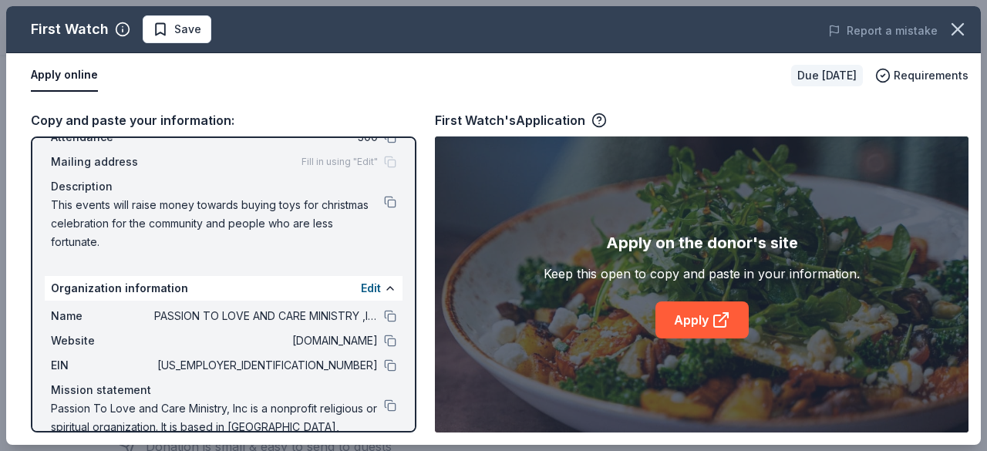
scroll to position [145, 0]
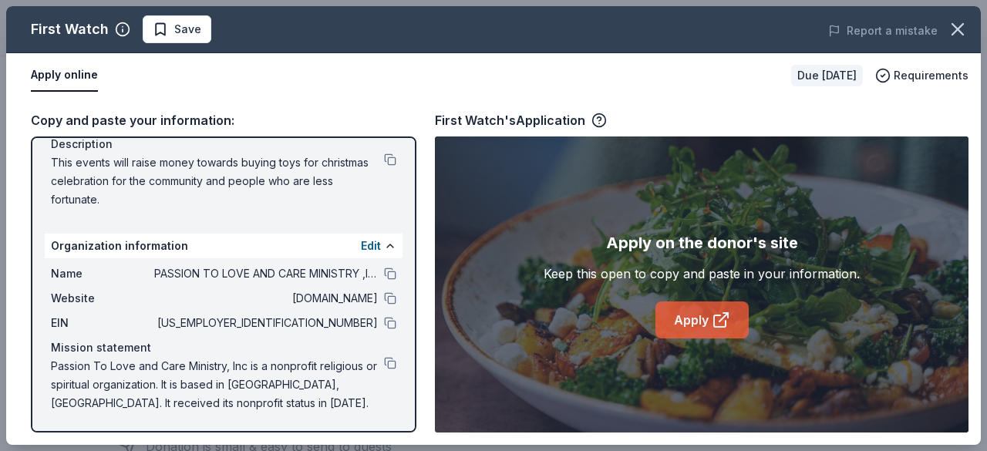
click at [709, 335] on link "Apply" at bounding box center [701, 320] width 93 height 37
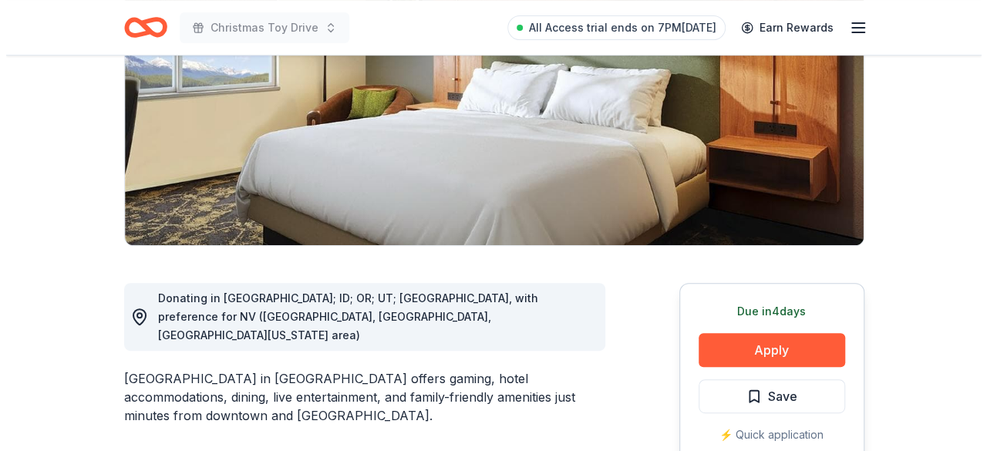
scroll to position [225, 0]
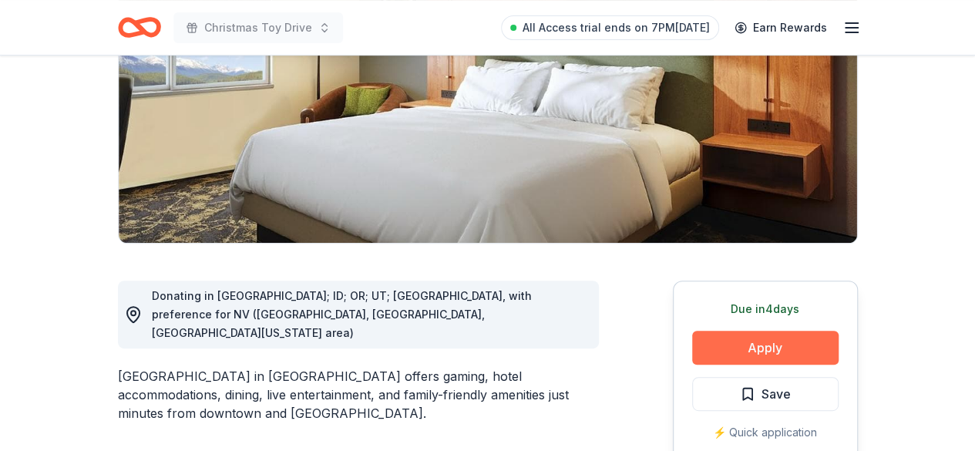
click at [730, 342] on button "Apply" at bounding box center [765, 348] width 147 height 34
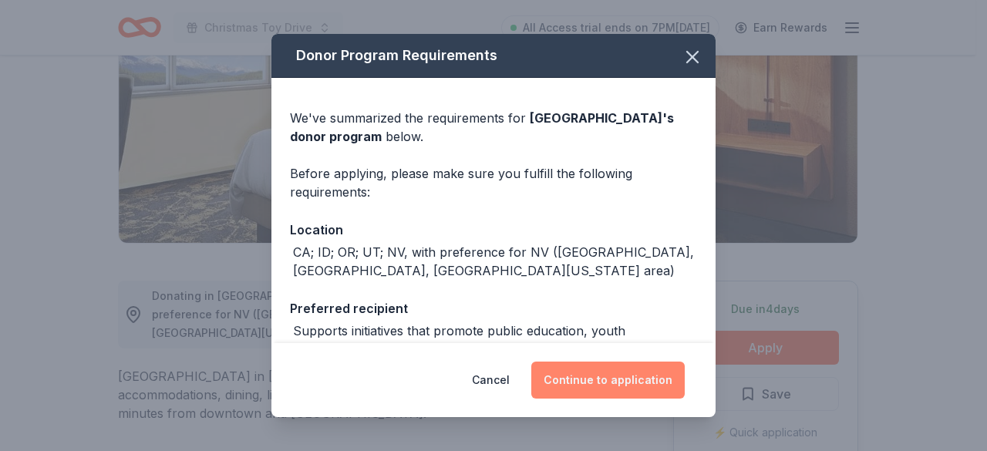
click at [619, 398] on button "Continue to application" at bounding box center [607, 380] width 153 height 37
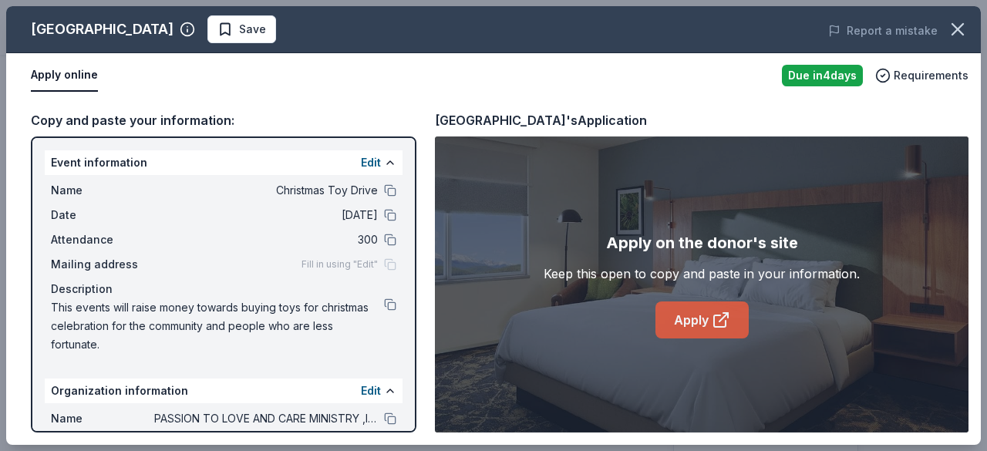
click at [732, 331] on link "Apply" at bounding box center [701, 320] width 93 height 37
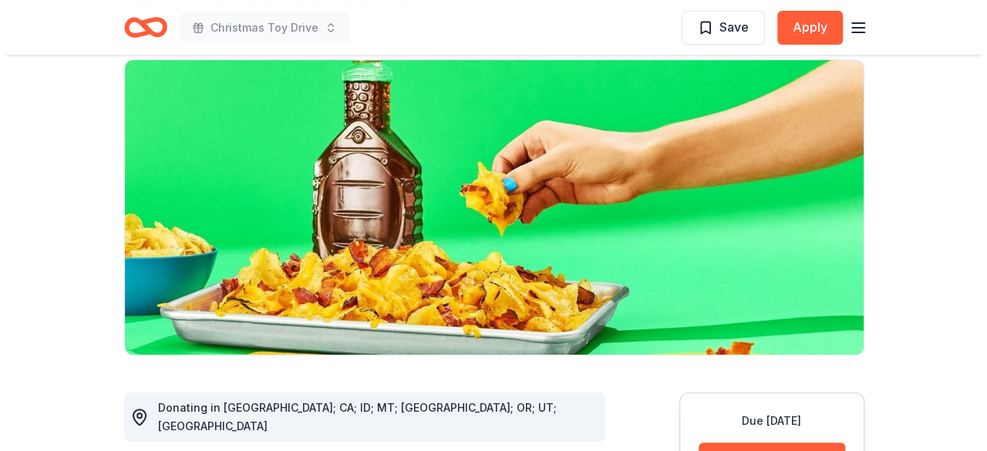
scroll to position [114, 0]
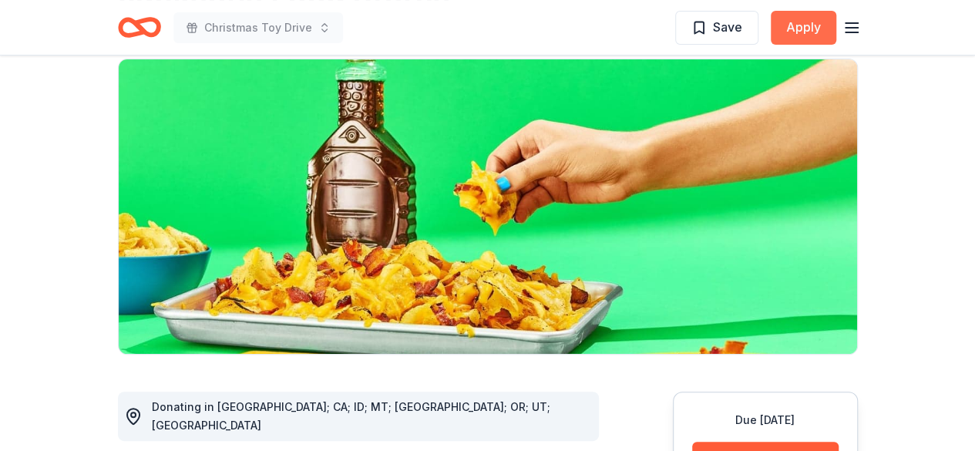
click at [808, 29] on button "Apply" at bounding box center [804, 28] width 66 height 34
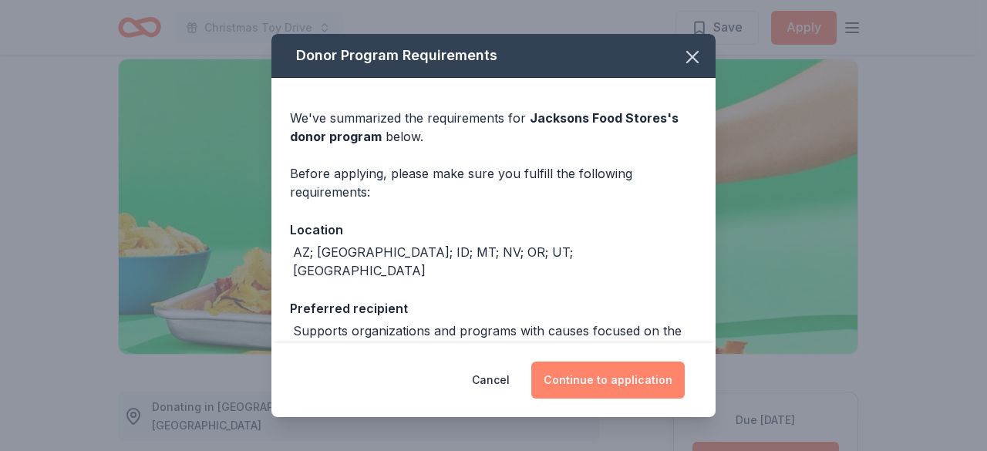
click at [623, 373] on button "Continue to application" at bounding box center [607, 380] width 153 height 37
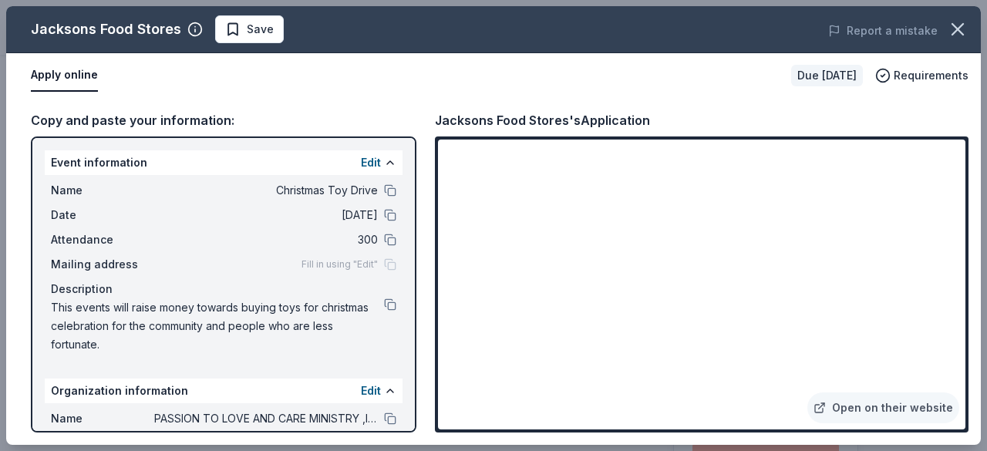
click at [318, 273] on div "Mailing address Fill in using "Edit"" at bounding box center [223, 264] width 345 height 19
click at [375, 269] on div "Fill in using "Edit"" at bounding box center [349, 264] width 95 height 12
click at [700, 67] on div "Apply online" at bounding box center [405, 75] width 748 height 32
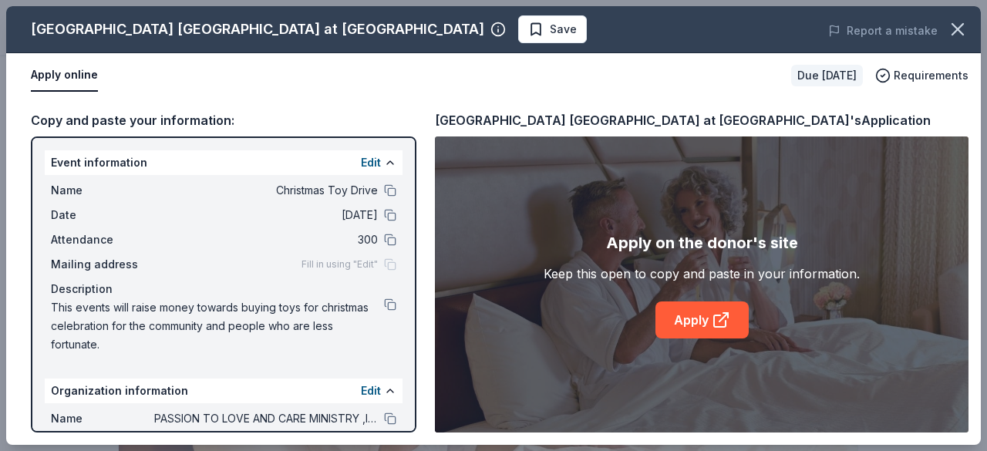
scroll to position [549, 0]
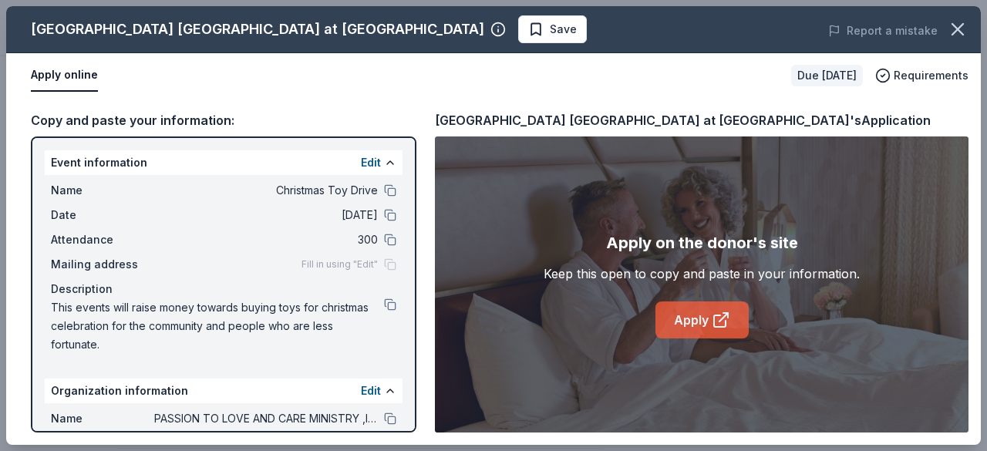
click at [707, 327] on link "Apply" at bounding box center [701, 320] width 93 height 37
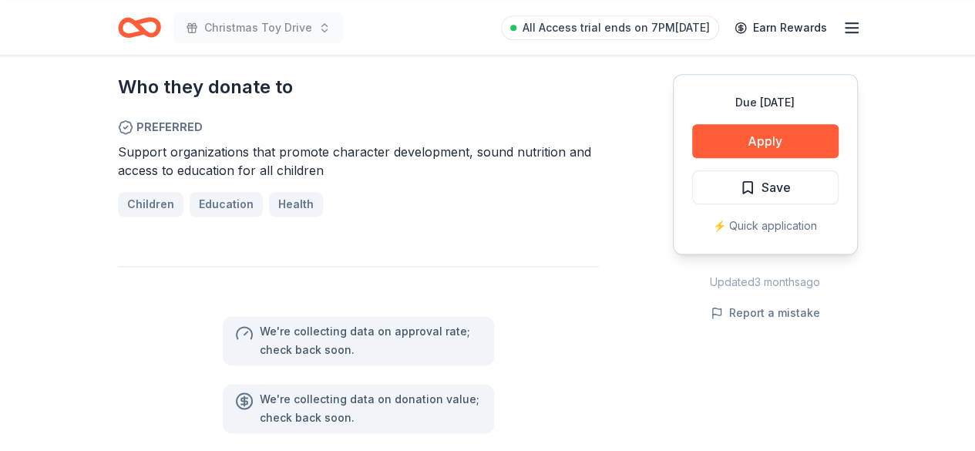
click at [885, 321] on div "Due [DATE] Share zpizza New 1 apply last week Share Donating in [GEOGRAPHIC_DAT…" at bounding box center [487, 156] width 975 height 1967
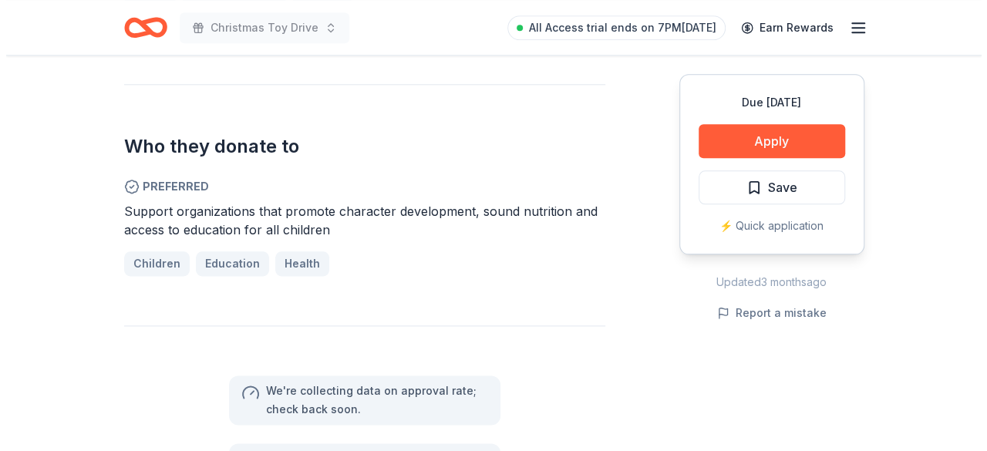
scroll to position [822, 0]
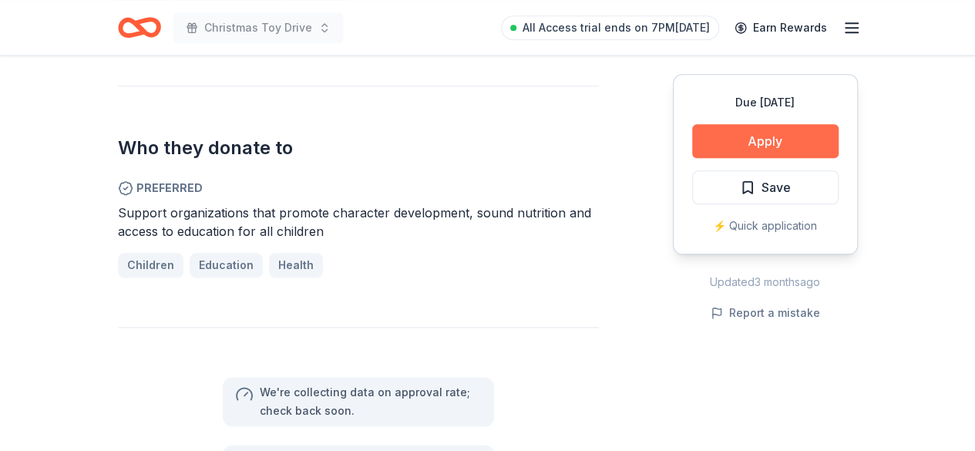
click at [807, 136] on button "Apply" at bounding box center [765, 141] width 147 height 34
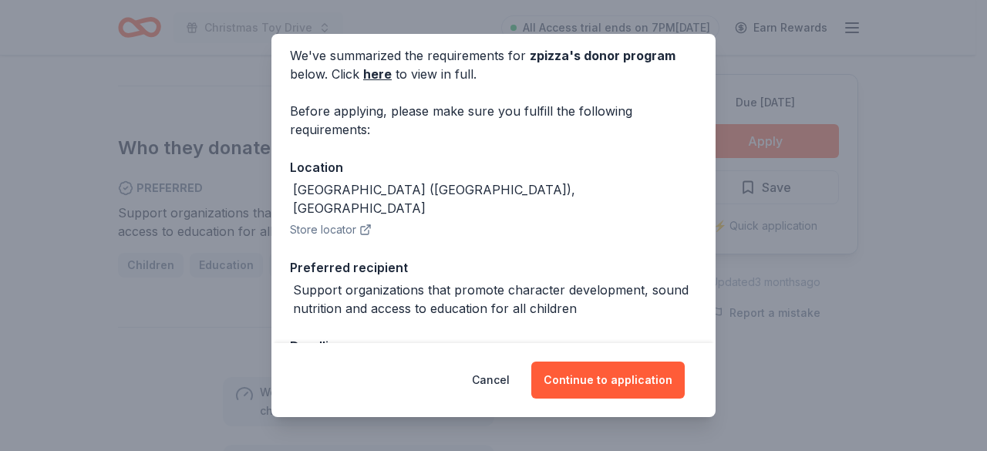
scroll to position [99, 0]
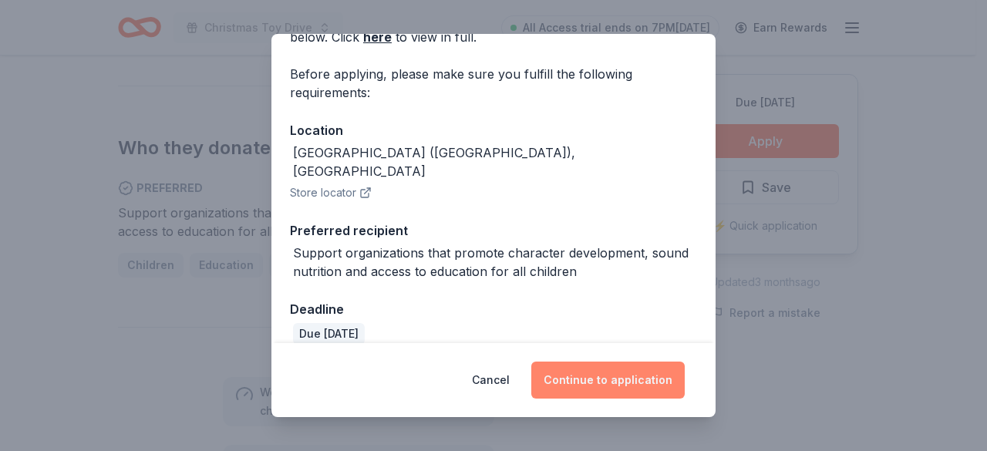
click at [650, 390] on button "Continue to application" at bounding box center [607, 380] width 153 height 37
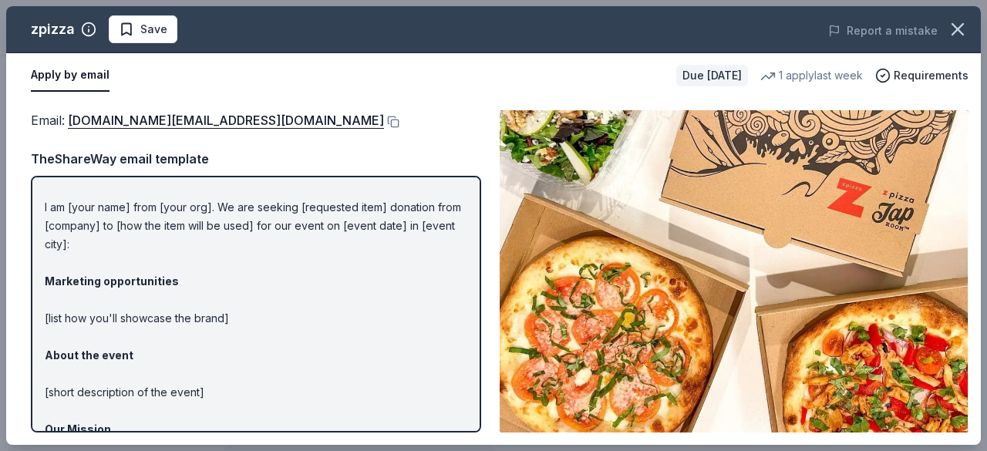
scroll to position [0, 0]
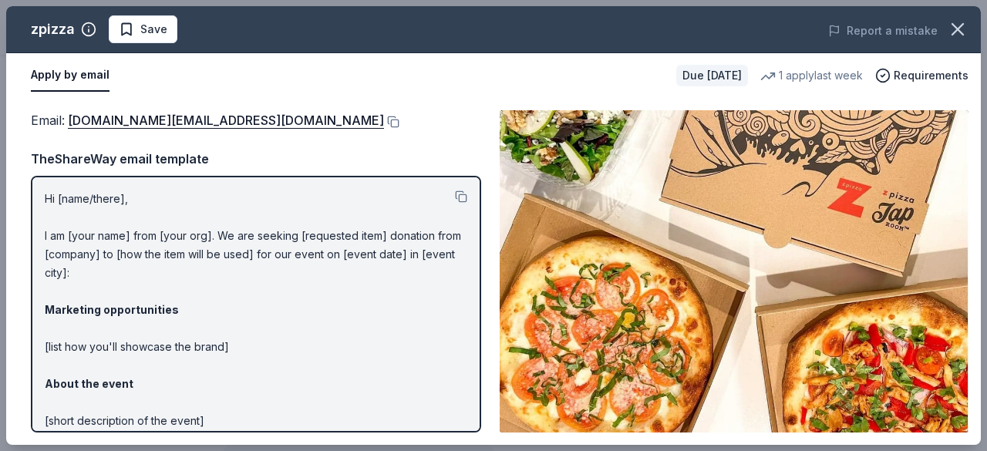
click at [126, 234] on p "Hi [name/there], I am [your name] from [your org]. We are seeking [requested it…" at bounding box center [256, 393] width 423 height 407
click at [96, 235] on p "Hi [name/there], I am [your name] from [your org]. We are seeking [requested it…" at bounding box center [256, 393] width 423 height 407
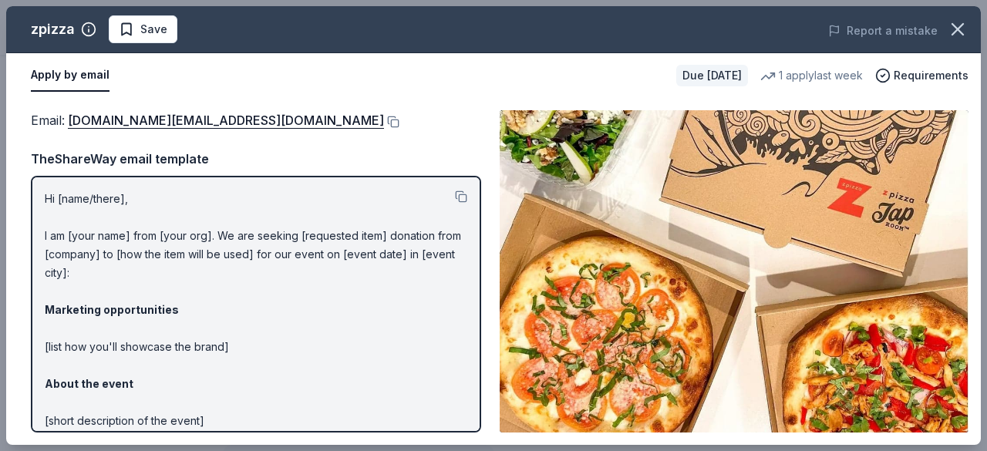
click at [79, 206] on p "Hi [name/there], I am [your name] from [your org]. We are seeking [requested it…" at bounding box center [256, 393] width 423 height 407
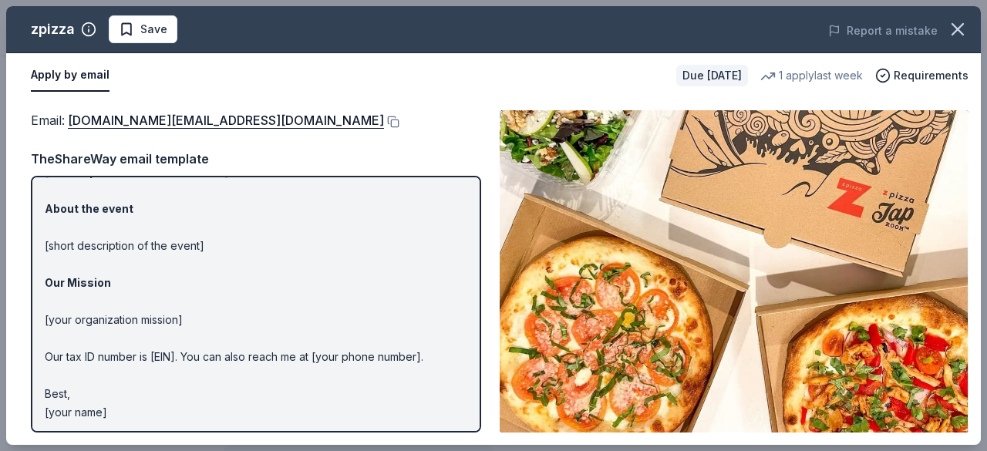
scroll to position [177, 0]
click at [71, 75] on button "Apply by email" at bounding box center [70, 75] width 79 height 32
click at [384, 123] on button at bounding box center [391, 122] width 15 height 12
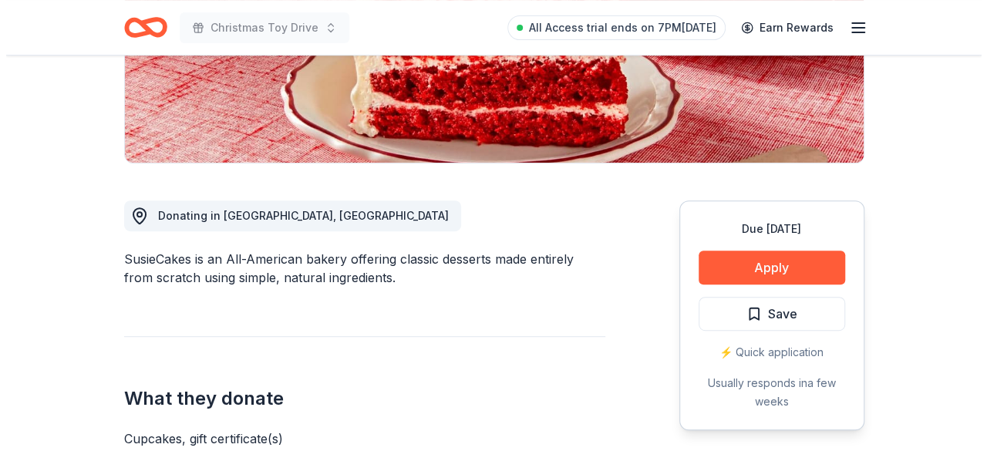
scroll to position [307, 0]
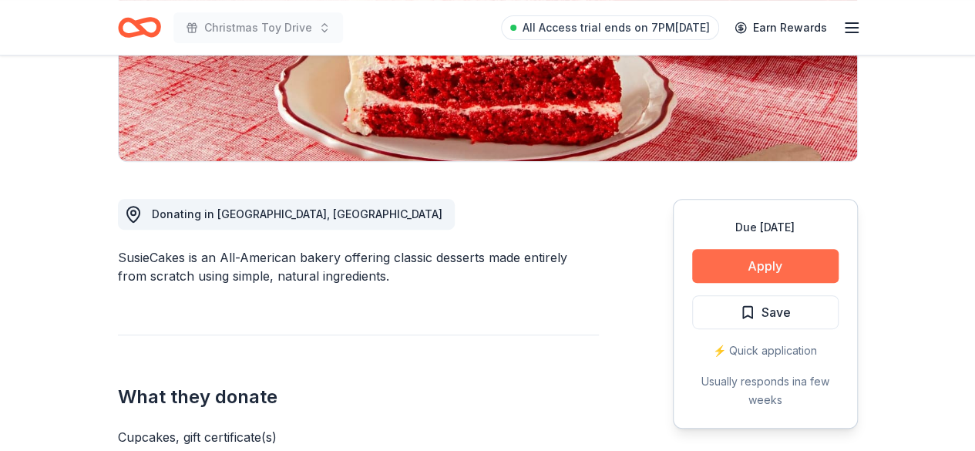
click at [794, 268] on button "Apply" at bounding box center [765, 266] width 147 height 34
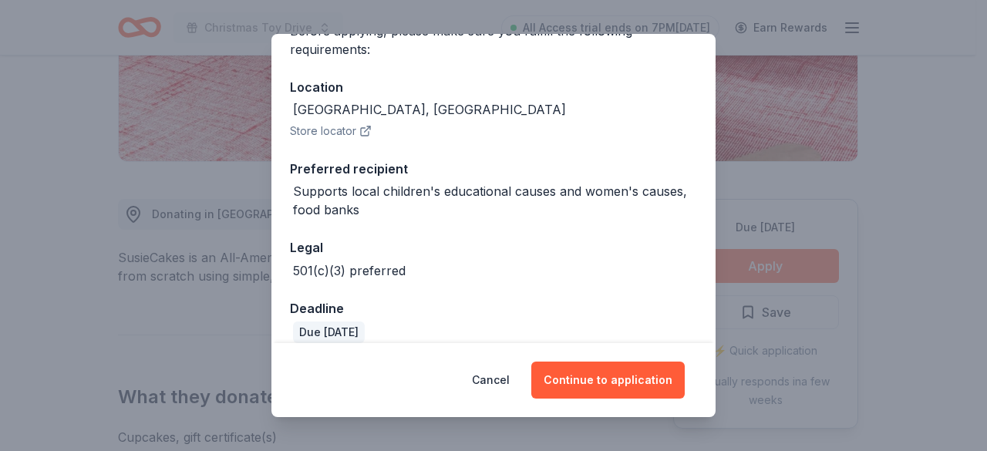
scroll to position [160, 0]
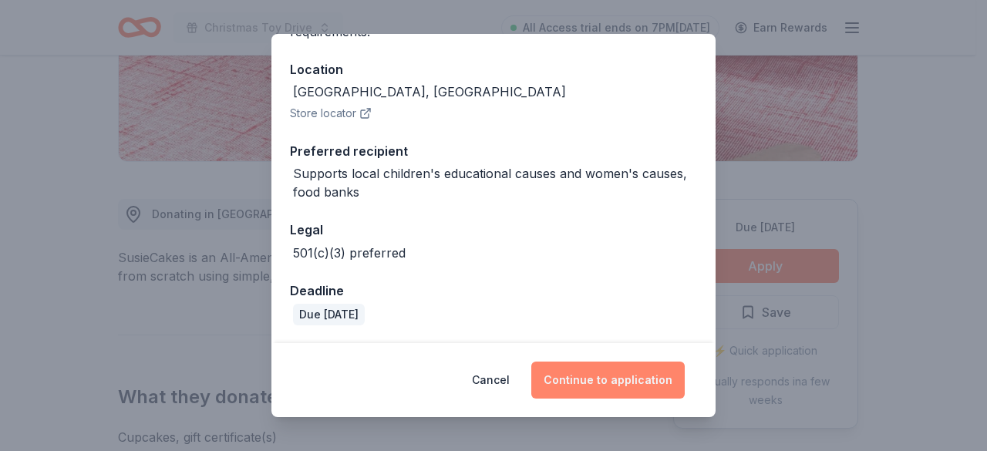
click at [642, 376] on button "Continue to application" at bounding box center [607, 380] width 153 height 37
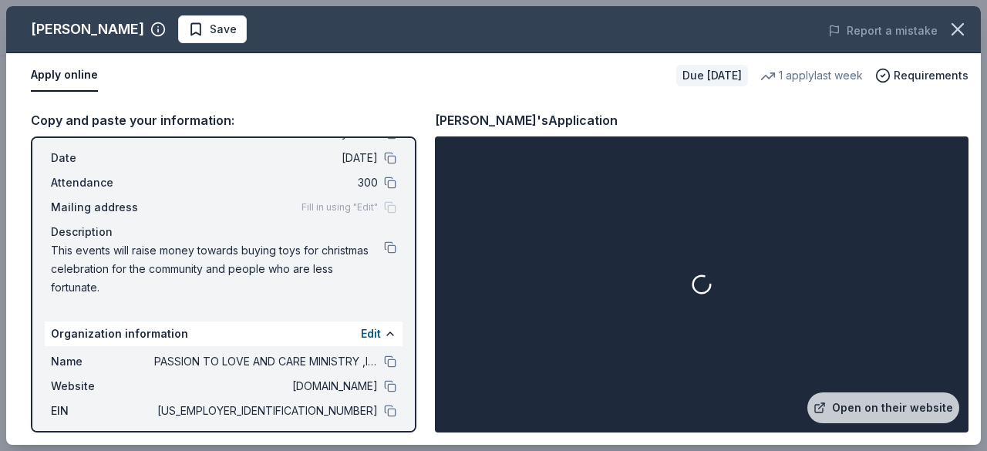
scroll to position [0, 0]
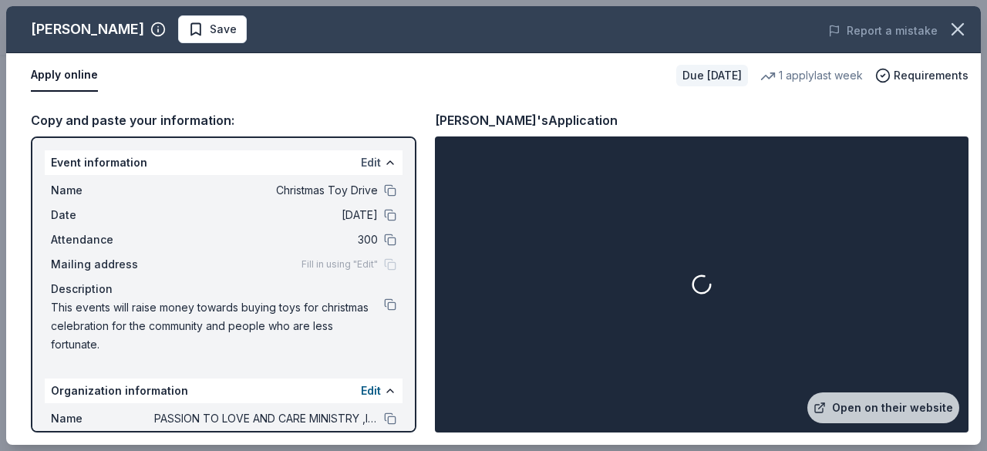
click at [361, 164] on button "Edit" at bounding box center [371, 162] width 20 height 19
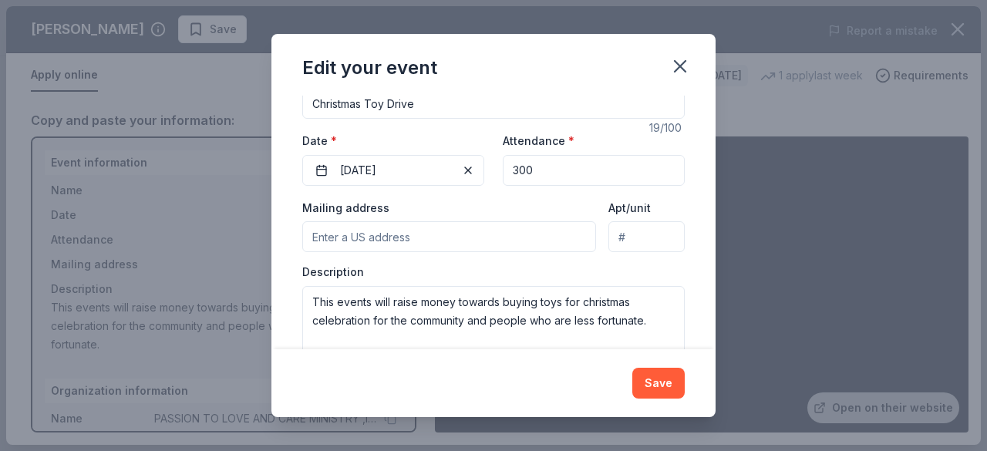
scroll to position [159, 0]
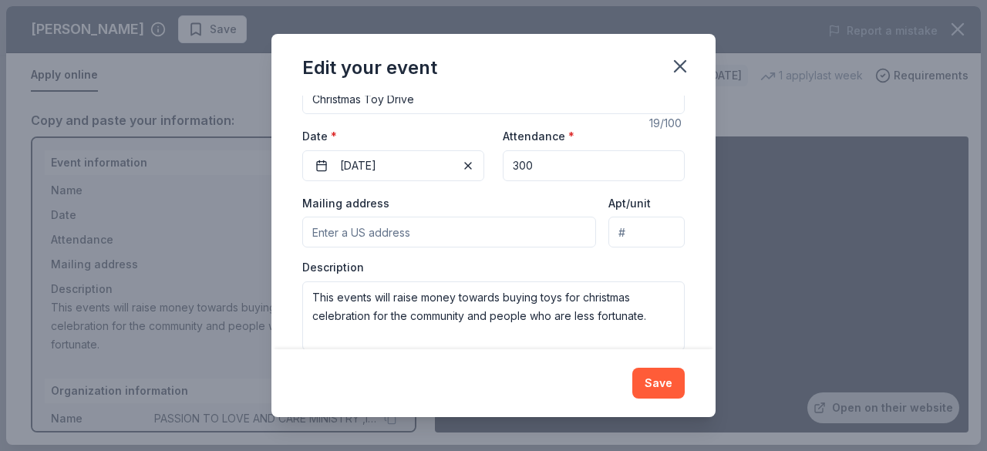
click at [510, 229] on input "Mailing address" at bounding box center [449, 232] width 294 height 31
paste input "11801 Pierce Street 2nd Floor Riverside, CA 92505"
type input "11801 Pierce Street, Riverside, CA, 92505"
click at [625, 234] on input "Apt/unit" at bounding box center [646, 232] width 76 height 31
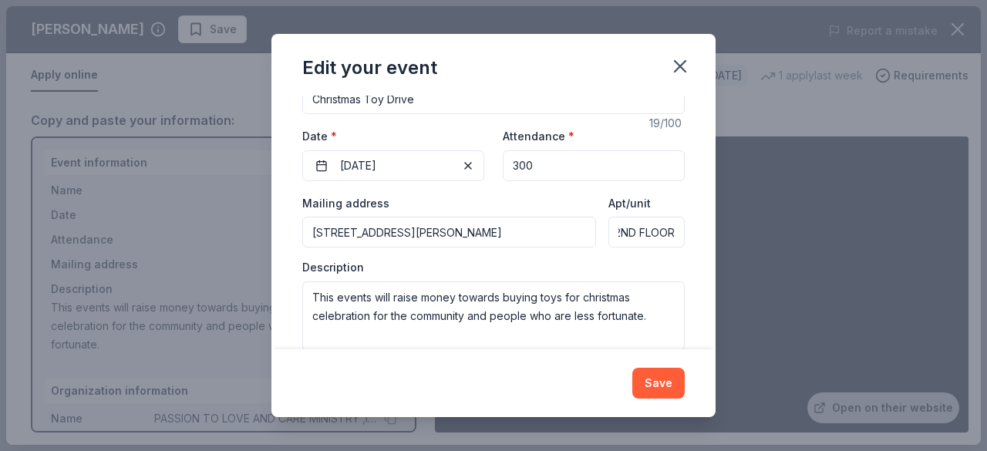
type input "2ND FLOOR"
click at [558, 281] on textarea "This events will raise money towards buying toys for christmas celebration for …" at bounding box center [493, 315] width 382 height 69
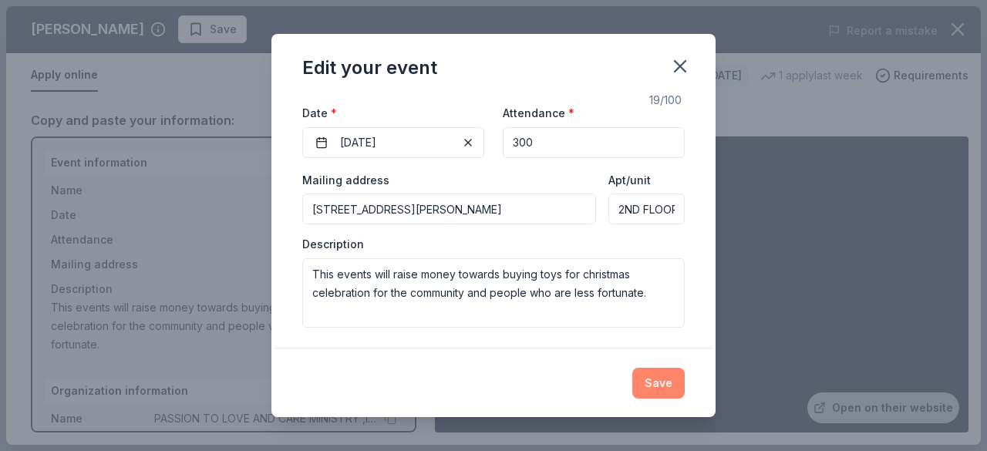
click at [670, 389] on button "Save" at bounding box center [658, 383] width 52 height 31
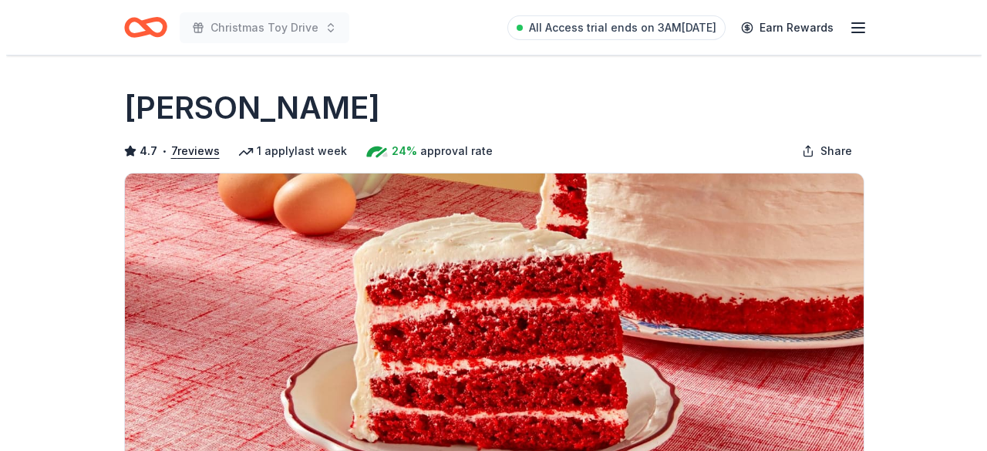
scroll to position [307, 0]
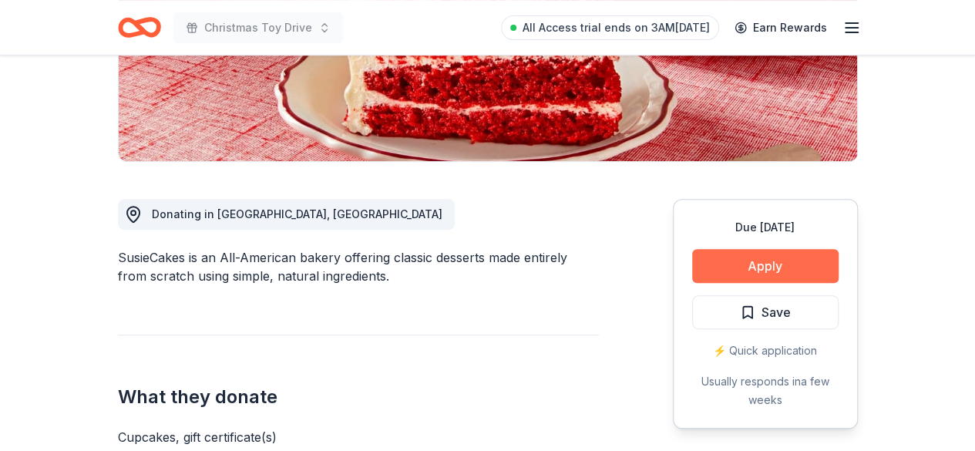
click at [775, 270] on button "Apply" at bounding box center [765, 266] width 147 height 34
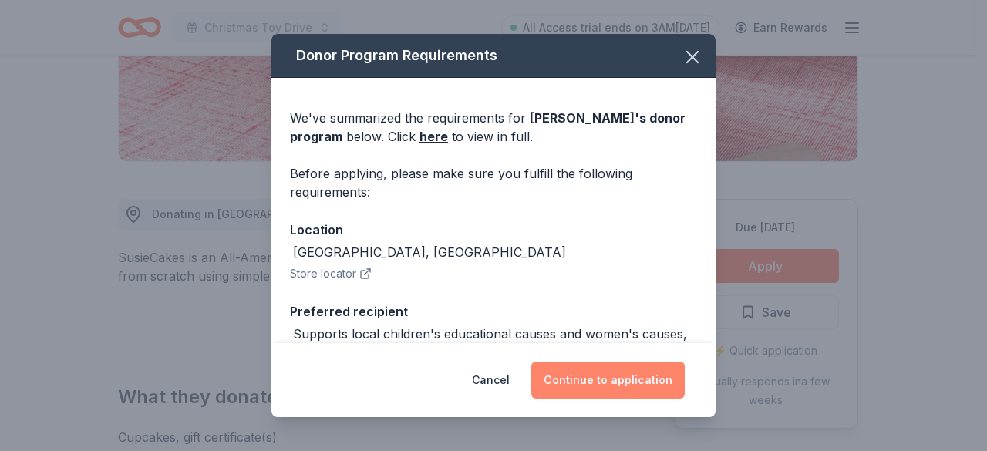
click at [649, 381] on button "Continue to application" at bounding box center [607, 380] width 153 height 37
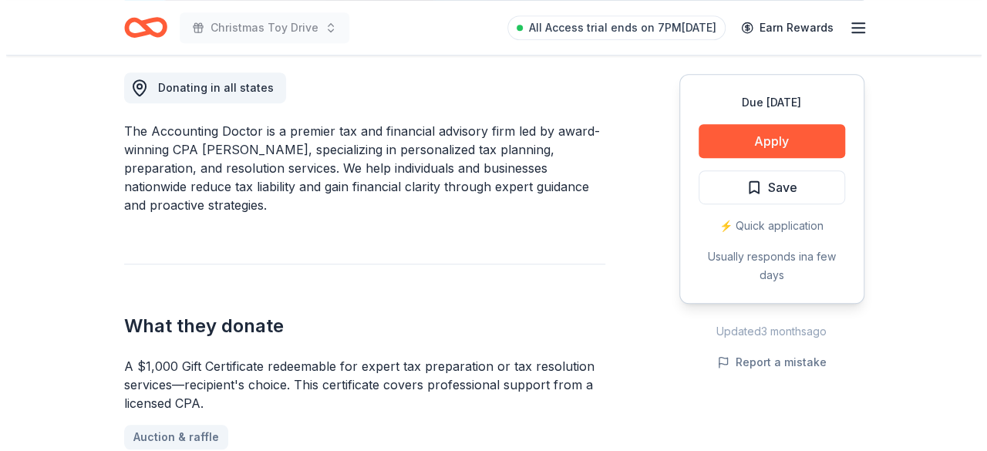
scroll to position [440, 0]
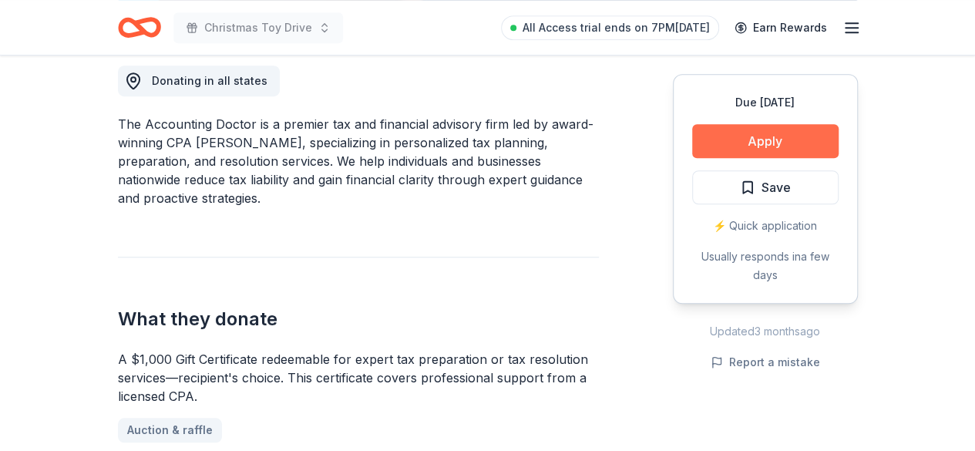
click at [755, 146] on button "Apply" at bounding box center [765, 141] width 147 height 34
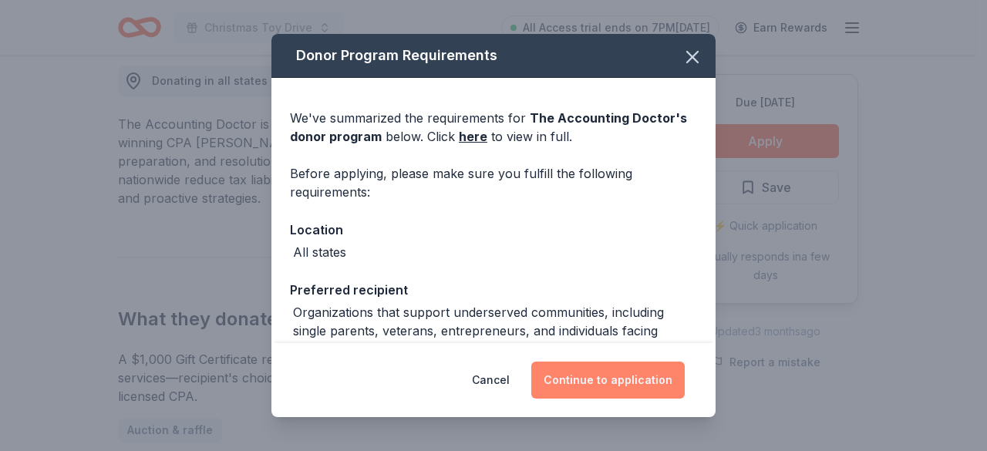
click at [577, 392] on button "Continue to application" at bounding box center [607, 380] width 153 height 37
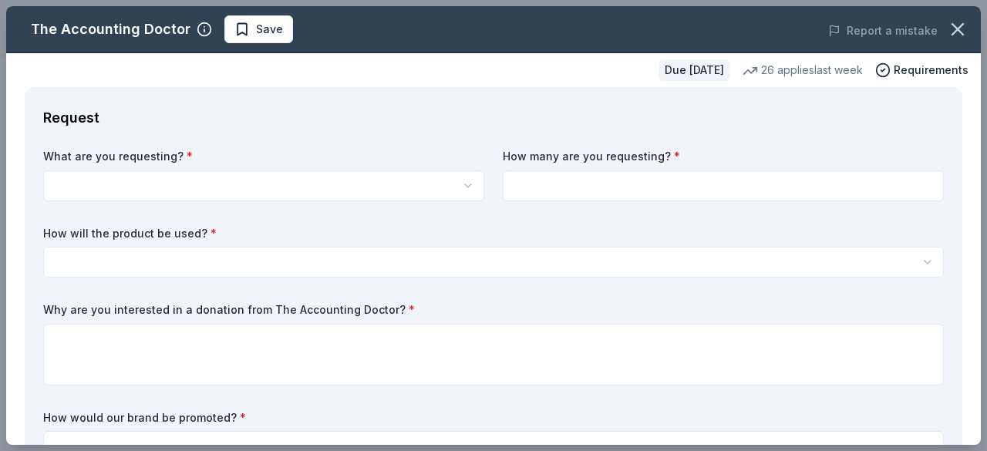
click at [550, 195] on input at bounding box center [723, 185] width 441 height 31
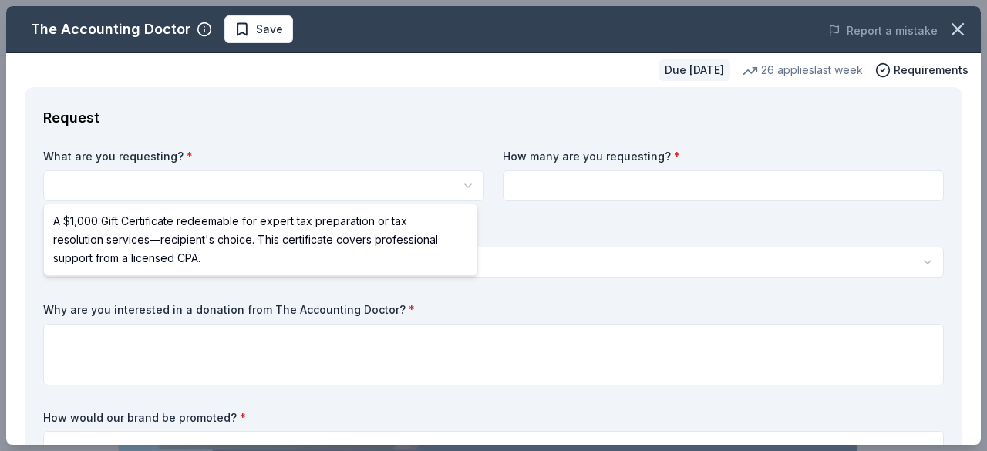
click at [399, 187] on html "Christmas Toy Drive Save Apply Due [DATE] Share The Accounting Doctor 5.0 • 4 r…" at bounding box center [493, 225] width 987 height 451
select select "A $1,000 Gift Certificate redeemable for expert tax preparation or tax resoluti…"
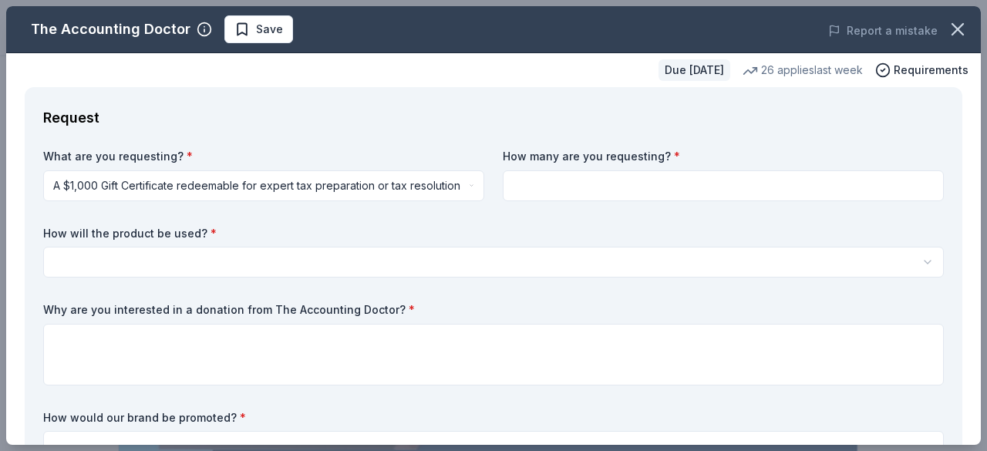
click at [531, 191] on input at bounding box center [723, 185] width 441 height 31
type input "500"
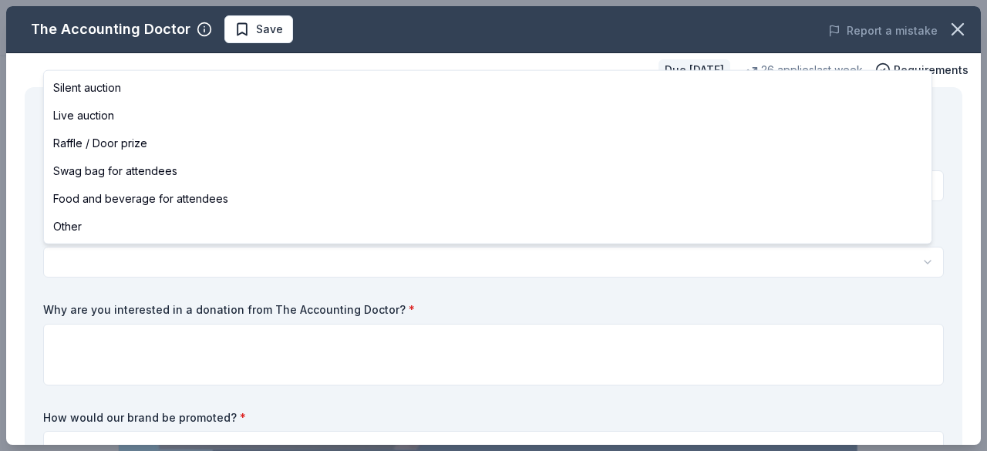
click at [390, 271] on html "Christmas Toy Drive Save Apply Due [DATE] Share The Accounting Doctor 5.0 • 4 r…" at bounding box center [493, 225] width 987 height 451
select select "foodAndBeverage"
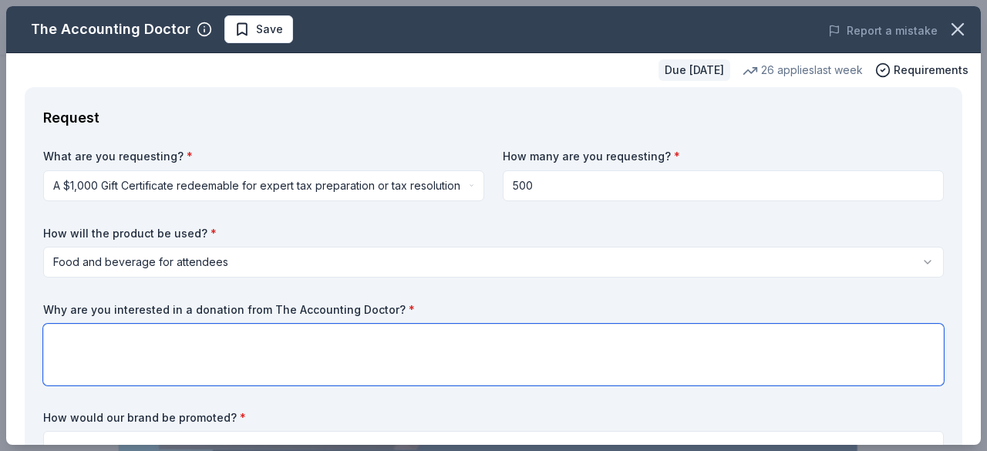
click at [240, 363] on textarea at bounding box center [493, 355] width 901 height 62
paste textarea "At Passion to Love and Care Ministry, Inc. , our mission is to encourage and eq…"
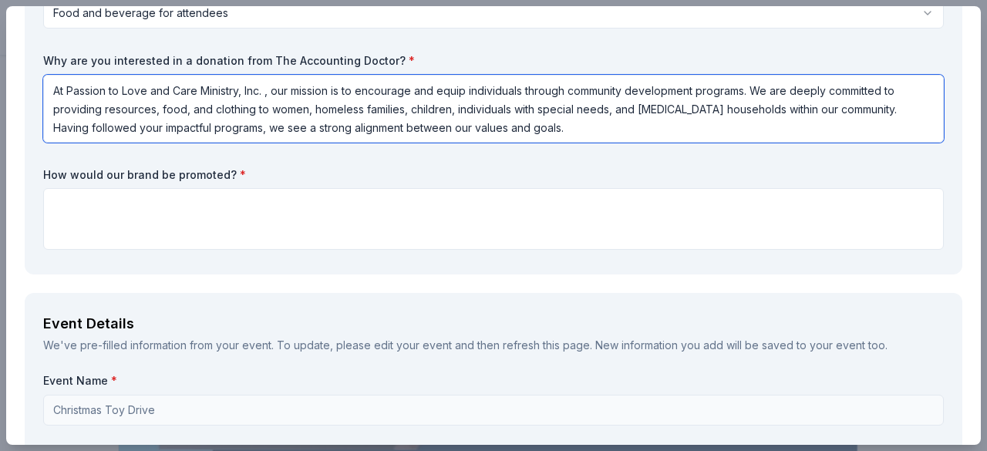
scroll to position [279, 0]
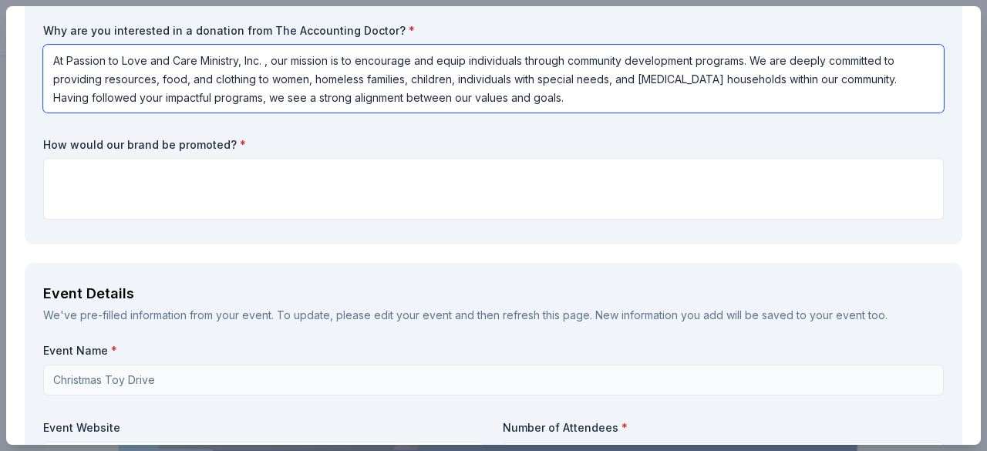
type textarea "At Passion to Love and Care Ministry, Inc. , our mission is to encourage and eq…"
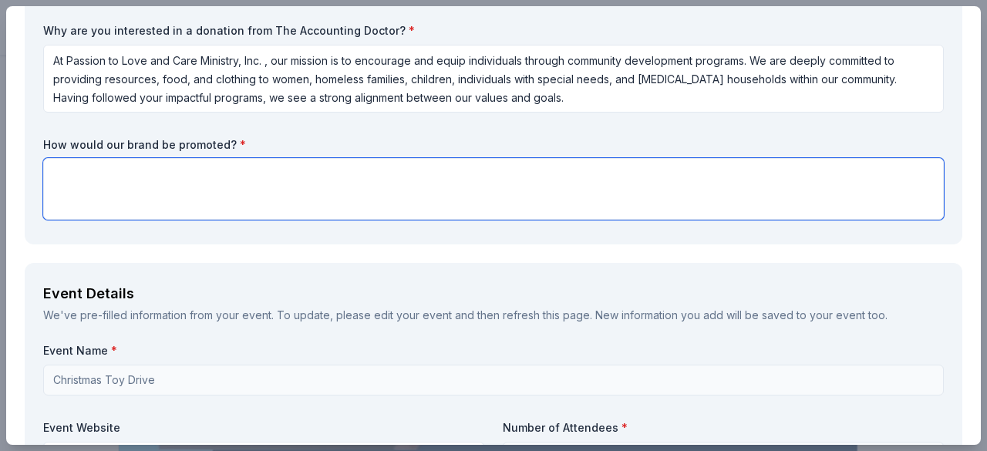
click at [127, 174] on textarea at bounding box center [493, 189] width 901 height 62
type textarea "C"
click at [424, 196] on textarea at bounding box center [493, 189] width 901 height 62
paste textarea "Listed on event flyers and publicly thanked during the trip."
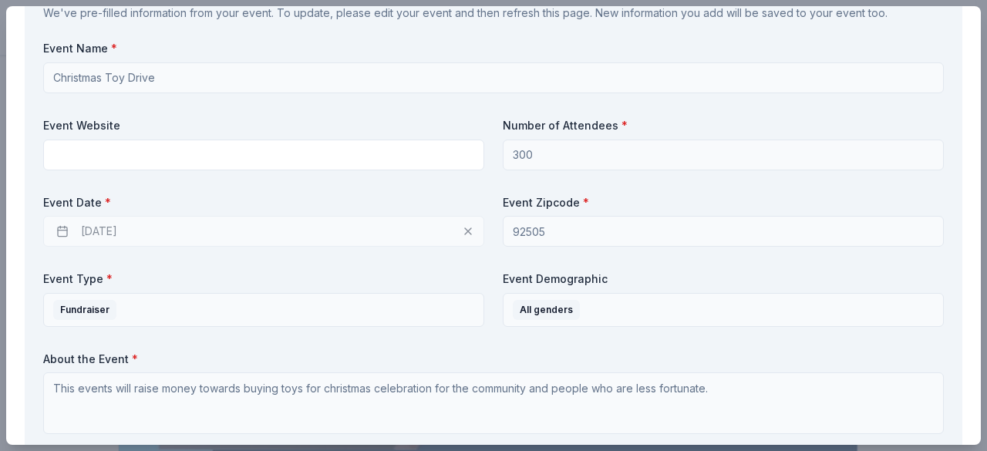
scroll to position [583, 0]
type textarea "Listed on event flyers and publicly thanked during the trip."
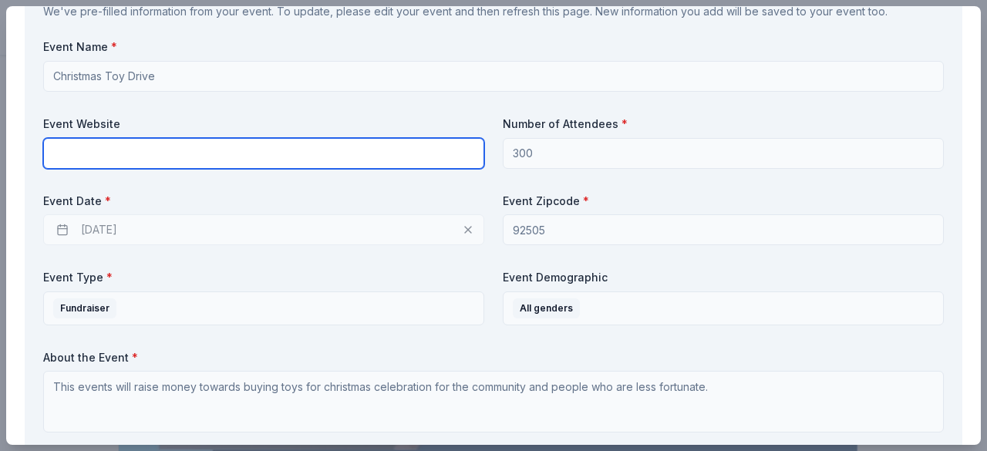
click at [359, 153] on input "text" at bounding box center [263, 153] width 441 height 31
paste input "[URL][DOMAIN_NAME]"
type input "[URL][DOMAIN_NAME]"
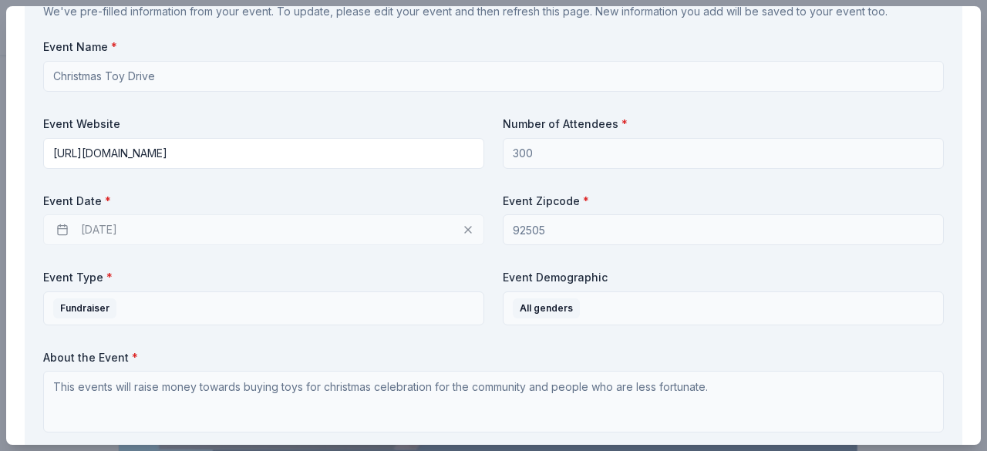
click at [314, 238] on div "12/13/2025" at bounding box center [263, 229] width 441 height 31
click at [369, 220] on div "12/13/2025" at bounding box center [263, 229] width 441 height 31
click at [274, 244] on div "12/13/2025" at bounding box center [263, 229] width 441 height 31
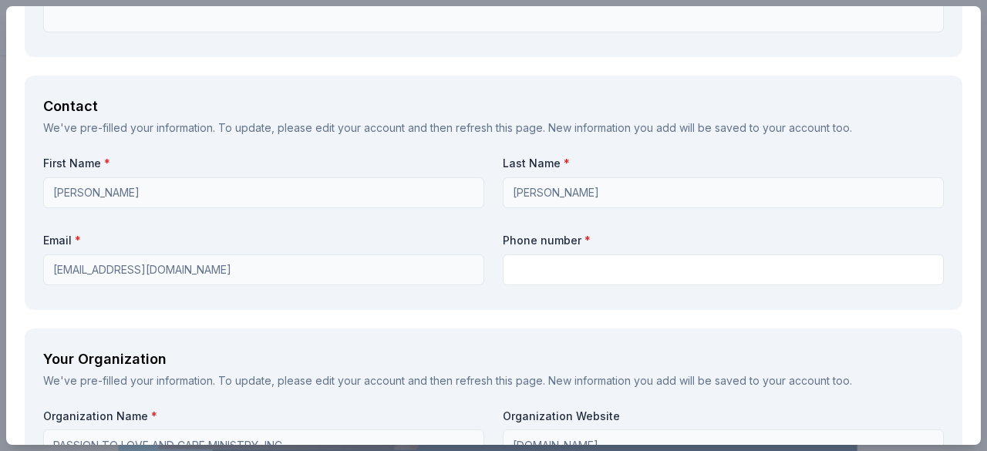
scroll to position [989, 0]
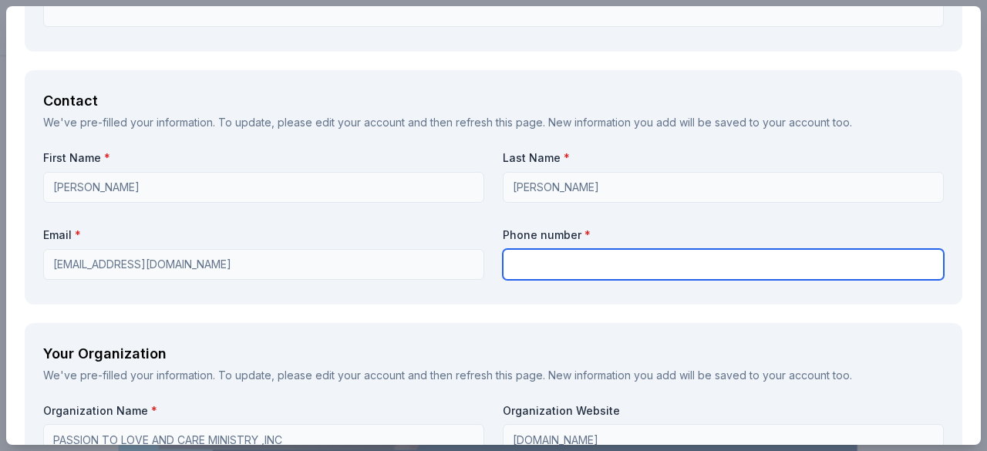
click at [709, 266] on input "text" at bounding box center [723, 264] width 441 height 31
type input "9096828810"
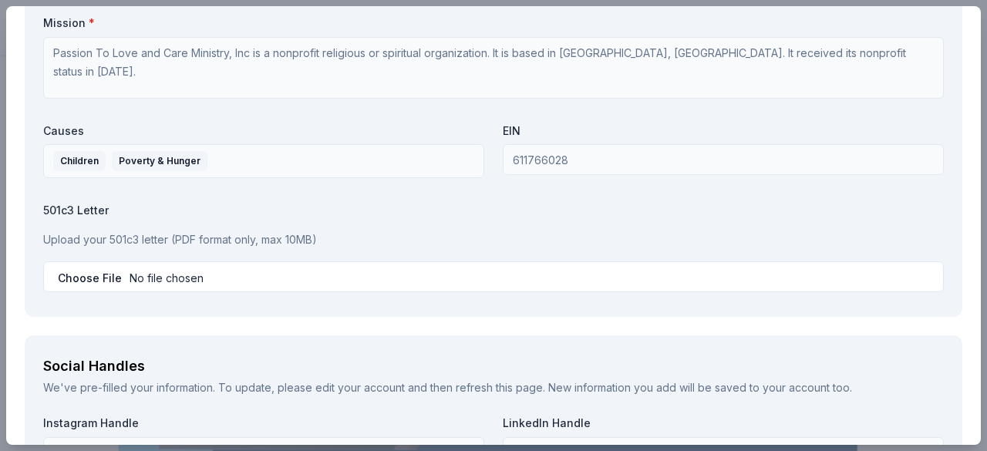
scroll to position [1454, 0]
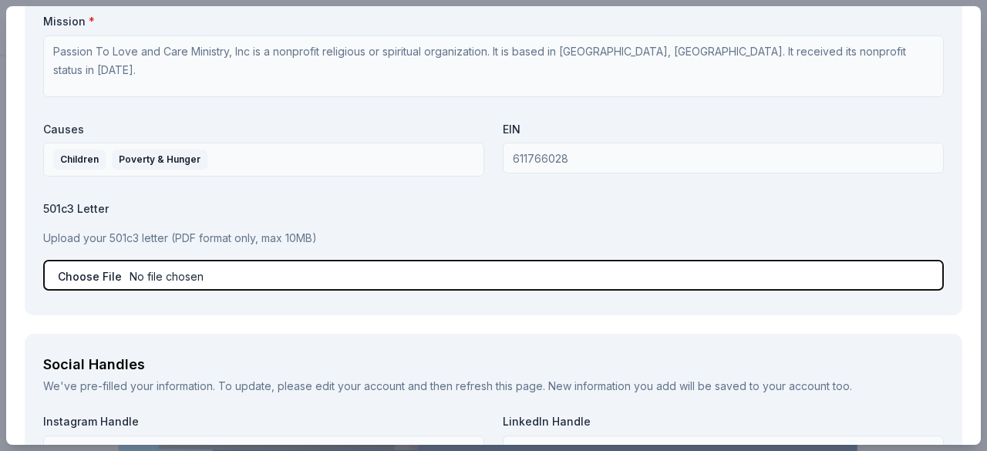
click at [102, 267] on input "file" at bounding box center [493, 275] width 901 height 31
type input "C:\fakepath\irs.form.pdf"
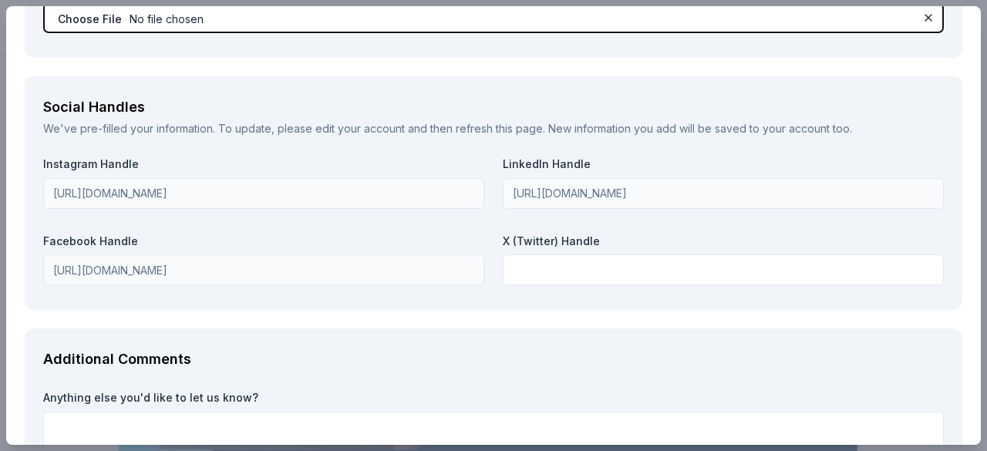
scroll to position [1701, 0]
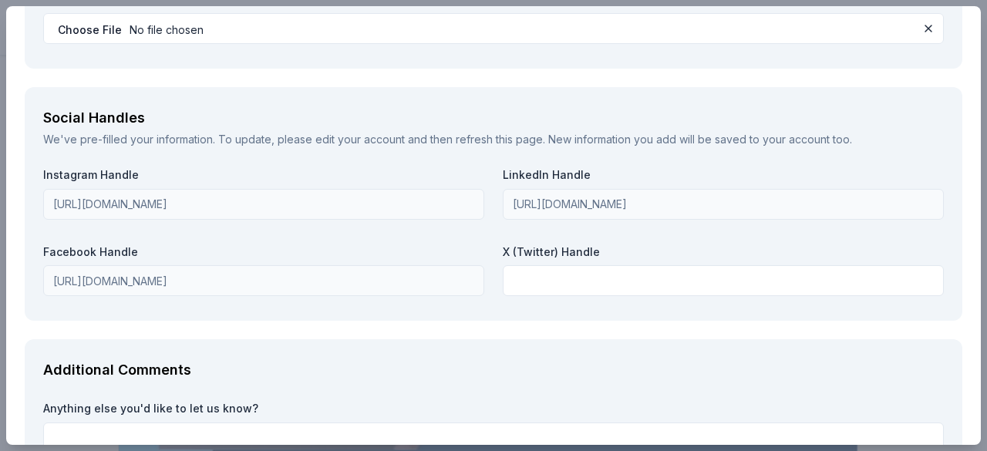
click at [594, 362] on div "Additional Comments" at bounding box center [493, 370] width 901 height 25
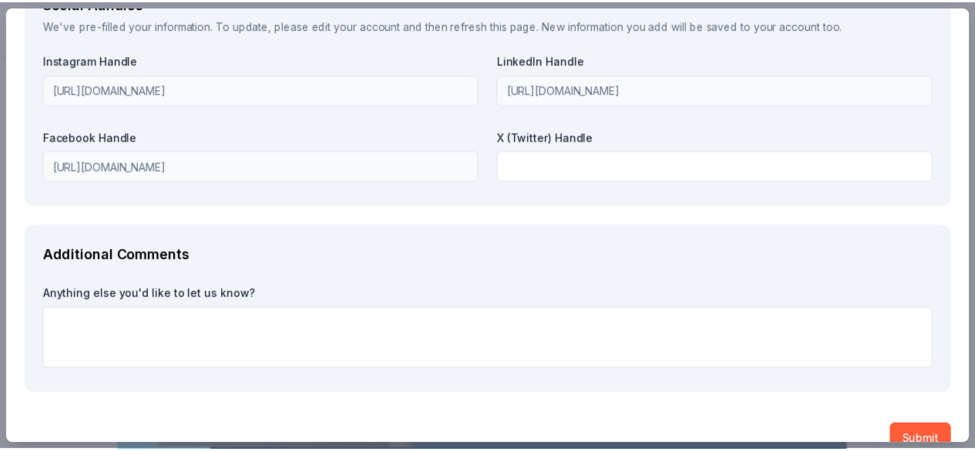
scroll to position [1842, 0]
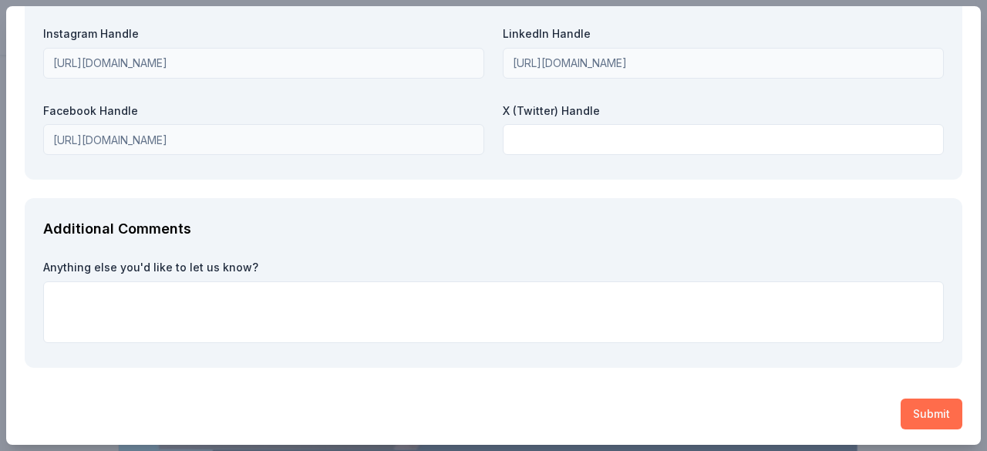
click at [923, 413] on button "Submit" at bounding box center [932, 414] width 62 height 31
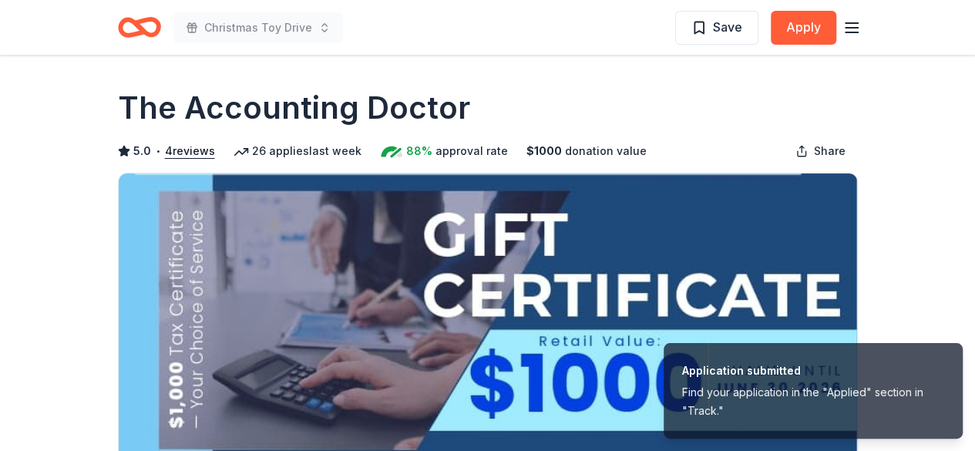
click at [854, 391] on div "Find your application in the "Applied" section in "Track."" at bounding box center [813, 401] width 262 height 37
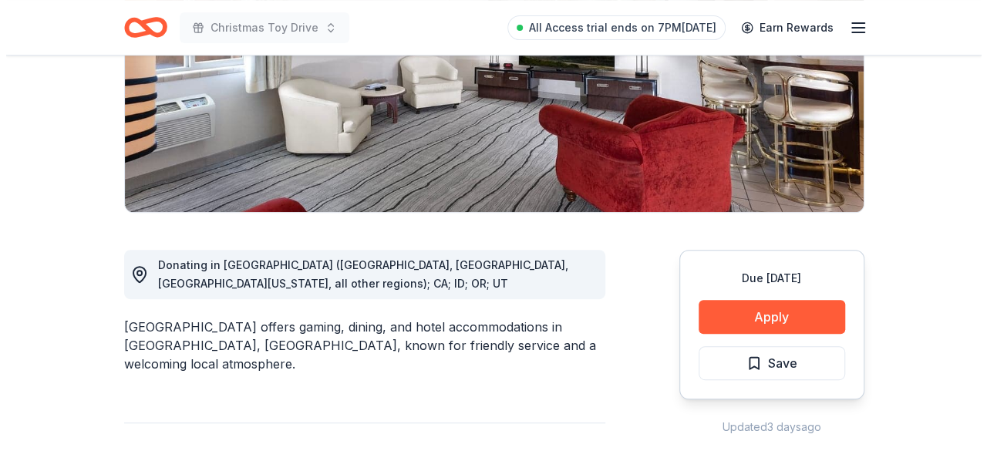
scroll to position [259, 0]
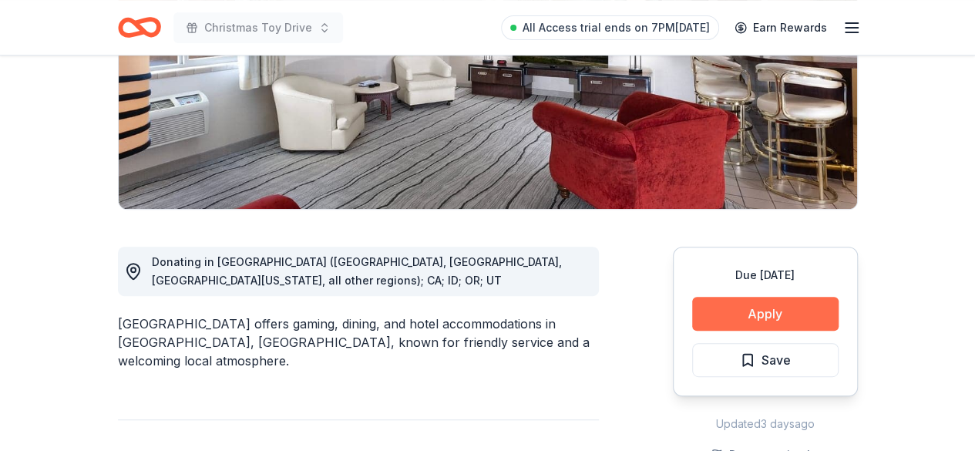
click at [807, 319] on button "Apply" at bounding box center [765, 314] width 147 height 34
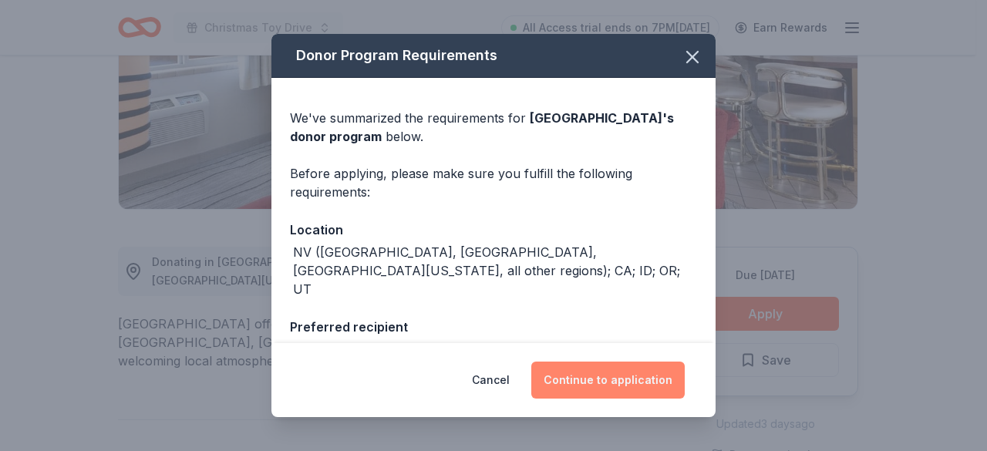
click at [635, 391] on button "Continue to application" at bounding box center [607, 380] width 153 height 37
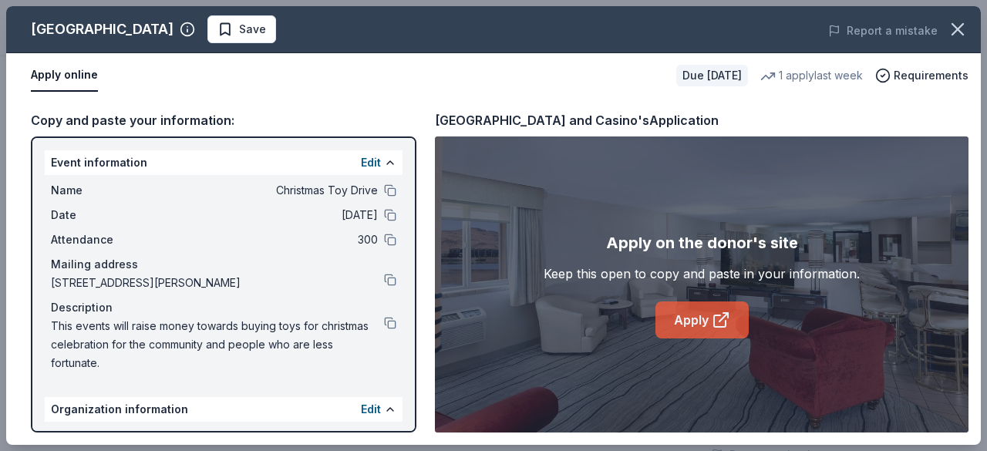
click at [699, 332] on link "Apply" at bounding box center [701, 320] width 93 height 37
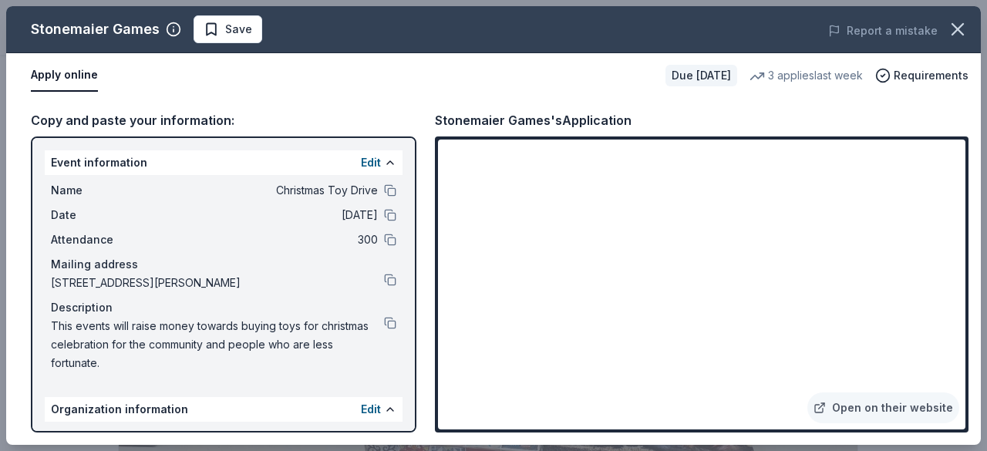
scroll to position [204, 0]
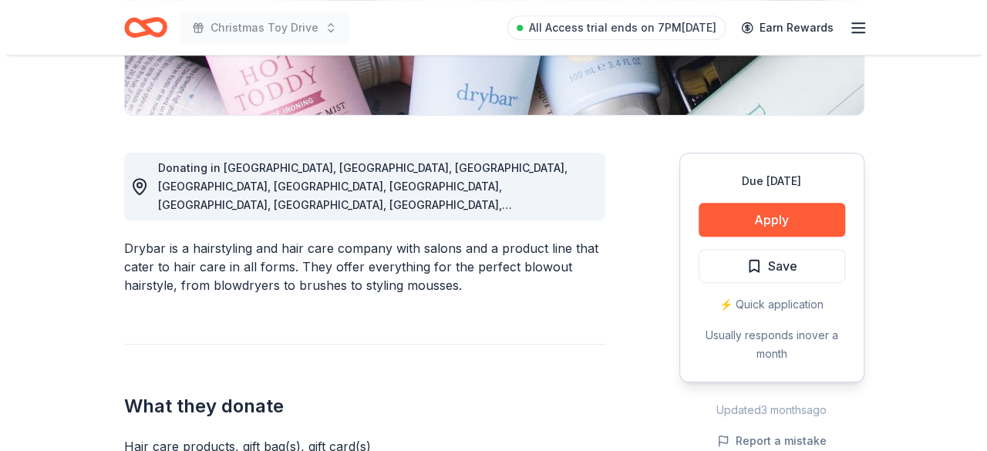
scroll to position [353, 0]
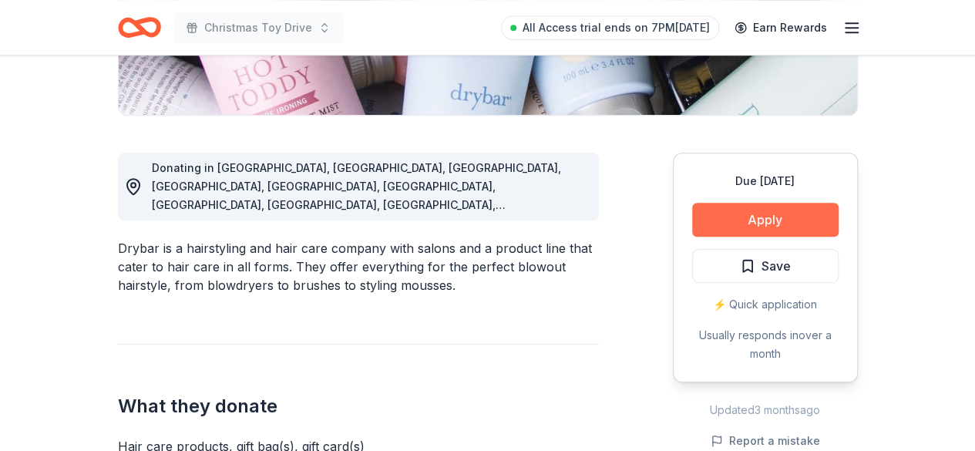
click at [706, 221] on button "Apply" at bounding box center [765, 220] width 147 height 34
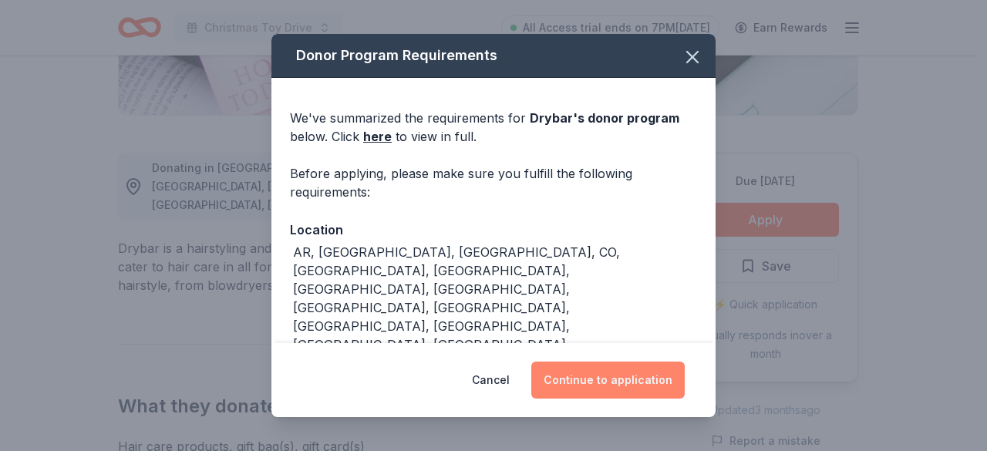
click at [662, 392] on button "Continue to application" at bounding box center [607, 380] width 153 height 37
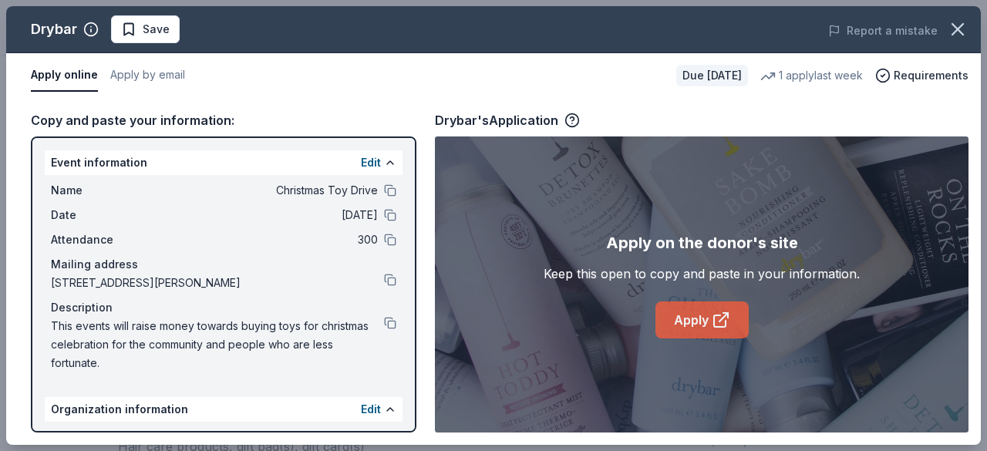
click at [722, 321] on icon at bounding box center [721, 320] width 19 height 19
